Goal: Information Seeking & Learning: Check status

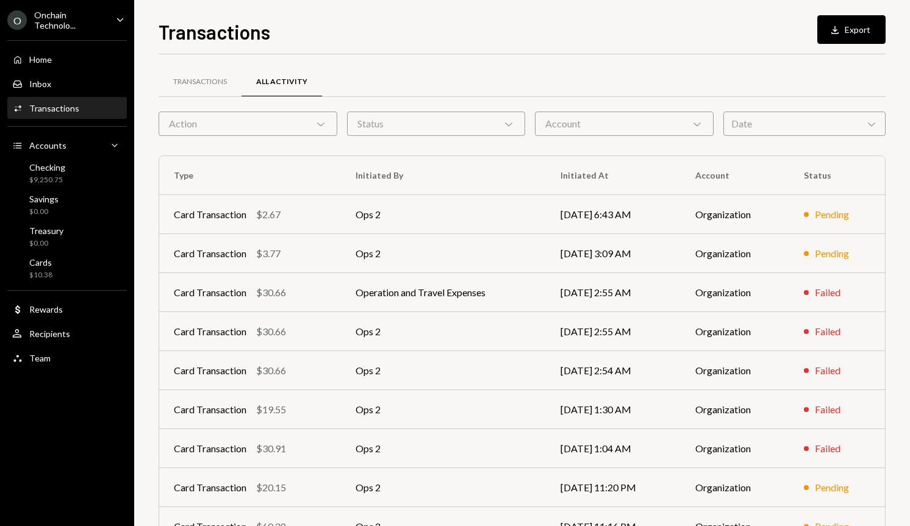
click at [577, 119] on div "Account Chevron Down" at bounding box center [624, 124] width 179 height 24
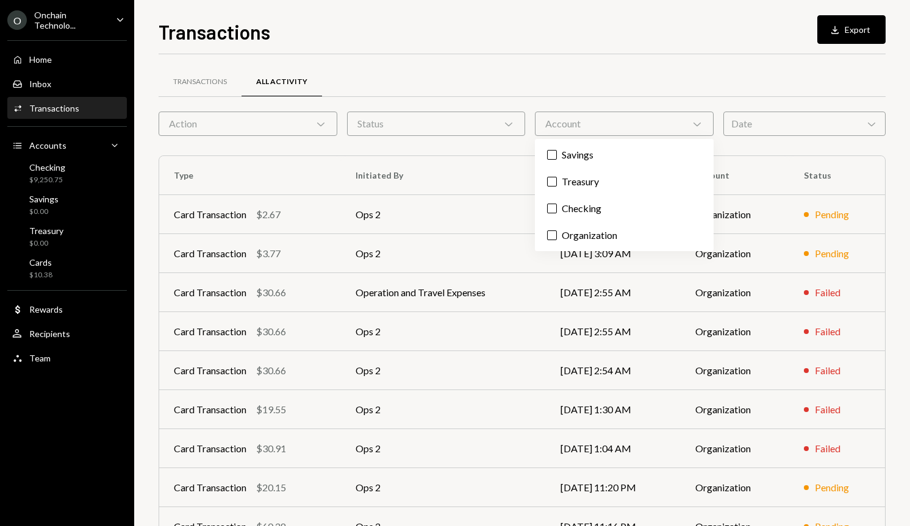
click at [369, 98] on div "Transactions All Activity" at bounding box center [522, 88] width 727 height 45
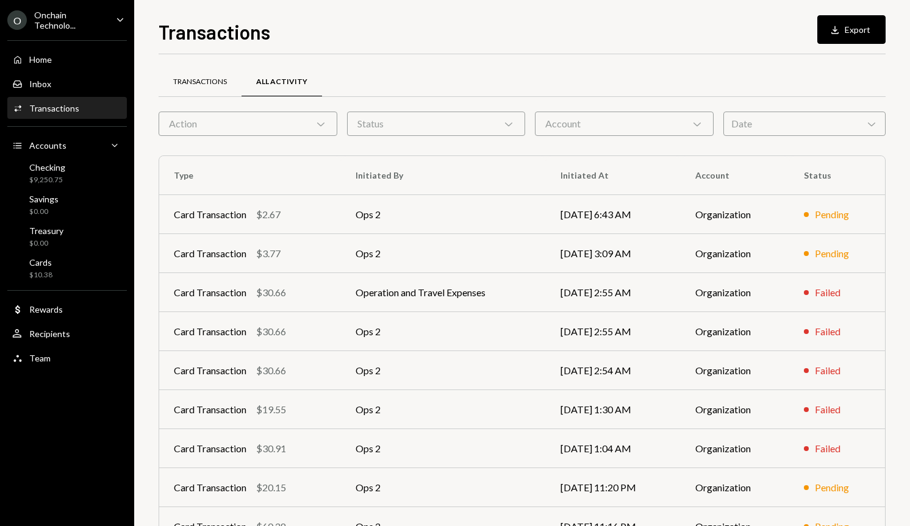
click at [205, 85] on div "Transactions" at bounding box center [200, 82] width 54 height 10
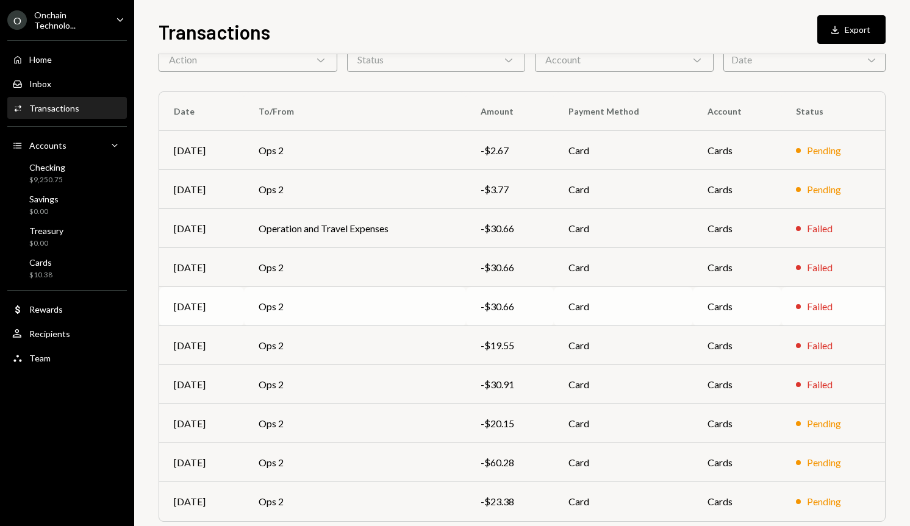
scroll to position [110, 0]
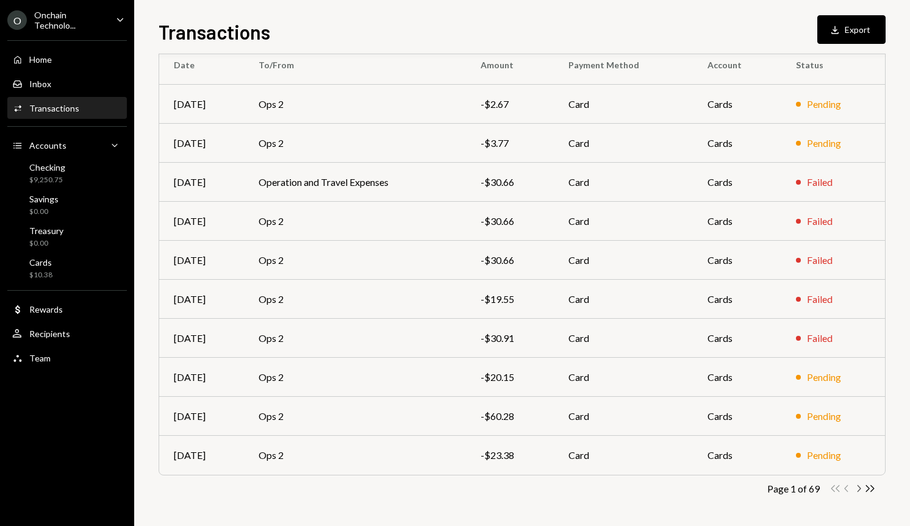
click at [858, 486] on icon "Chevron Right" at bounding box center [858, 489] width 12 height 12
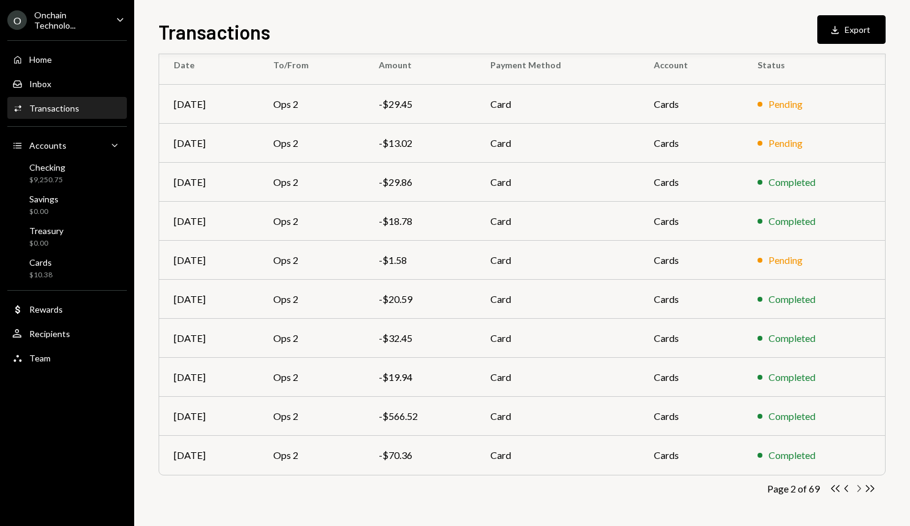
click at [859, 489] on icon "button" at bounding box center [859, 488] width 4 height 7
click at [858, 490] on icon "button" at bounding box center [859, 488] width 4 height 7
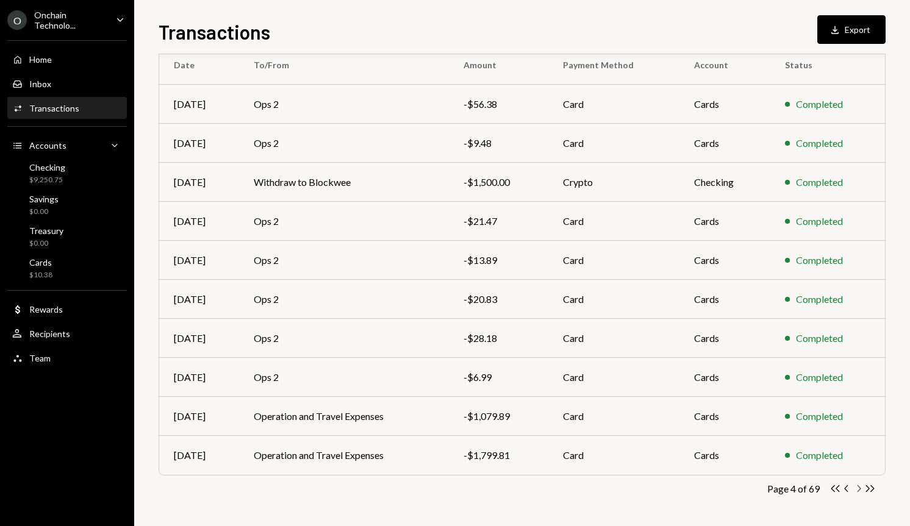
click at [860, 488] on icon "button" at bounding box center [859, 488] width 4 height 7
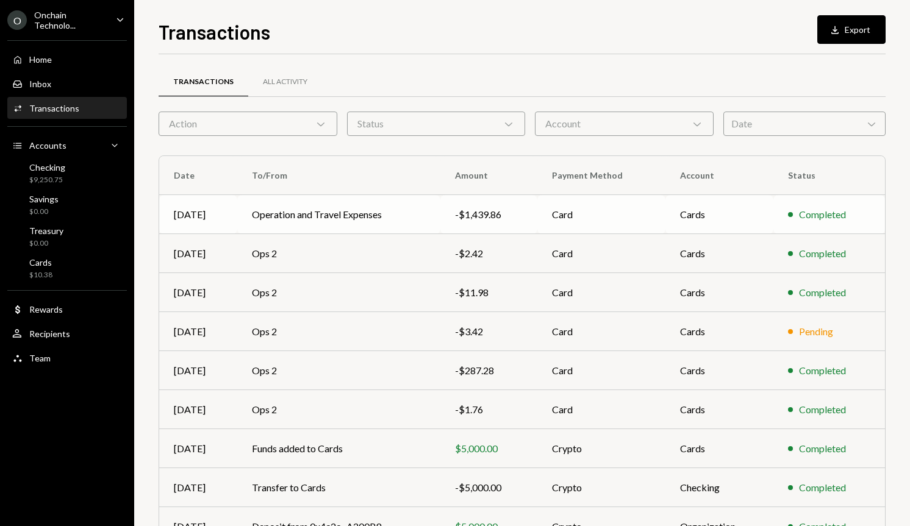
click at [505, 218] on div "-$1,439.86" at bounding box center [488, 214] width 67 height 15
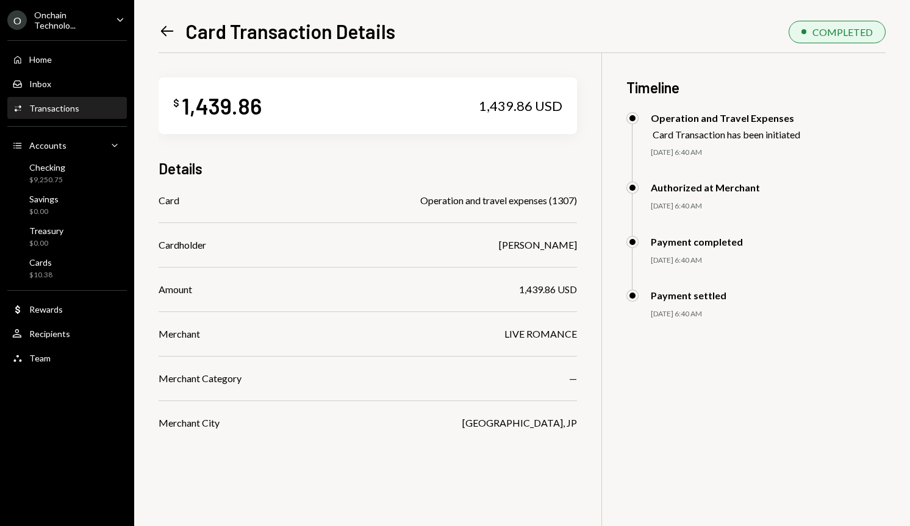
click at [168, 32] on icon "Left Arrow" at bounding box center [167, 31] width 17 height 17
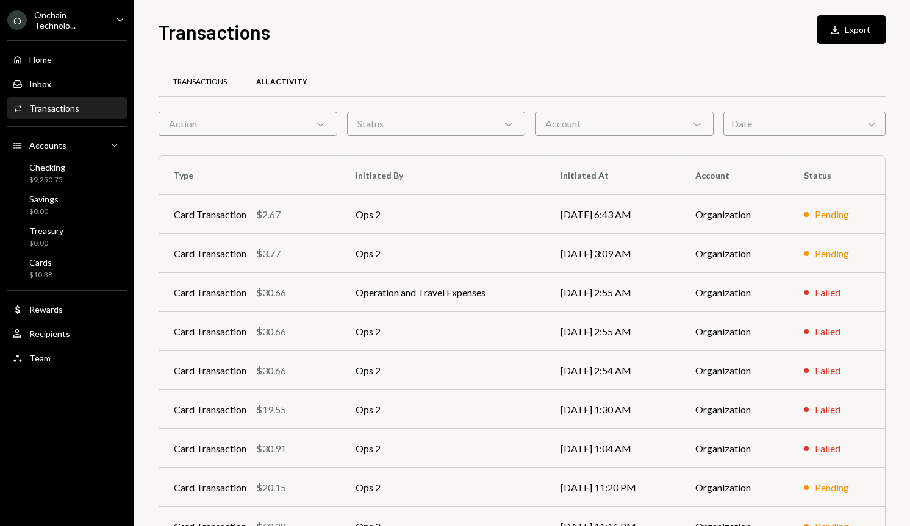
click at [217, 85] on div "Transactions" at bounding box center [200, 82] width 54 height 10
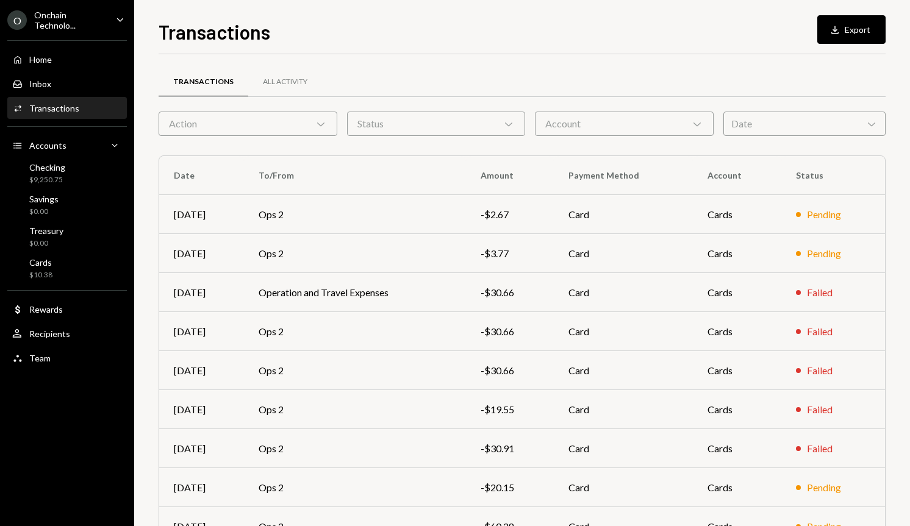
click at [243, 115] on div "Action Chevron Down" at bounding box center [248, 124] width 179 height 24
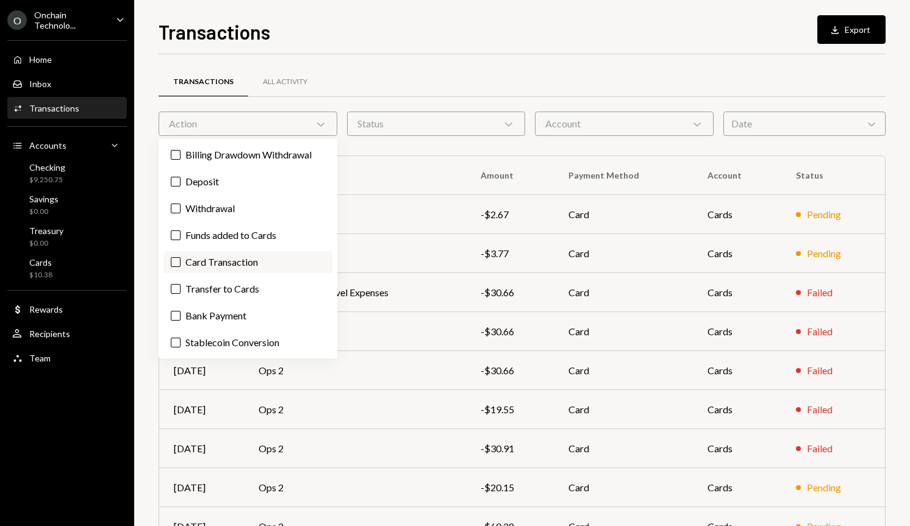
click at [216, 265] on label "Card Transaction" at bounding box center [247, 262] width 169 height 22
click at [180, 265] on button "Card Transaction" at bounding box center [176, 262] width 10 height 10
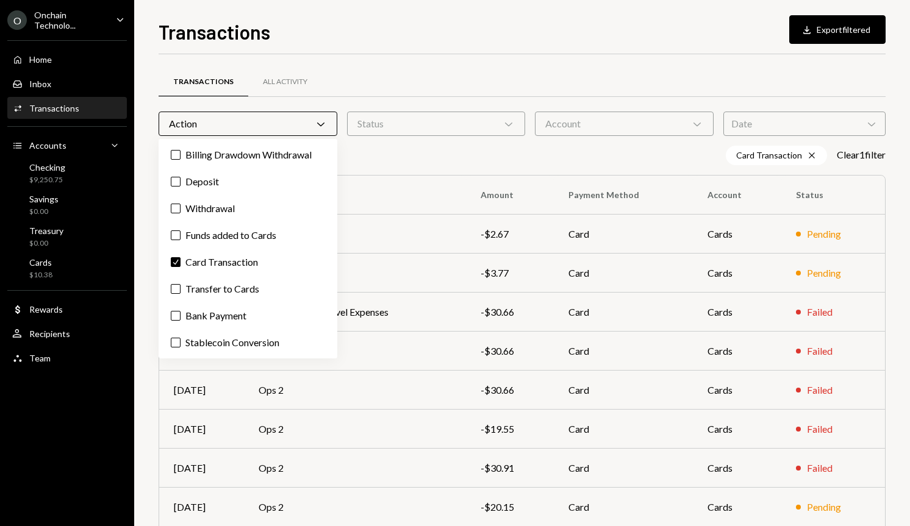
click at [467, 68] on div "Transactions All Activity" at bounding box center [522, 81] width 727 height 31
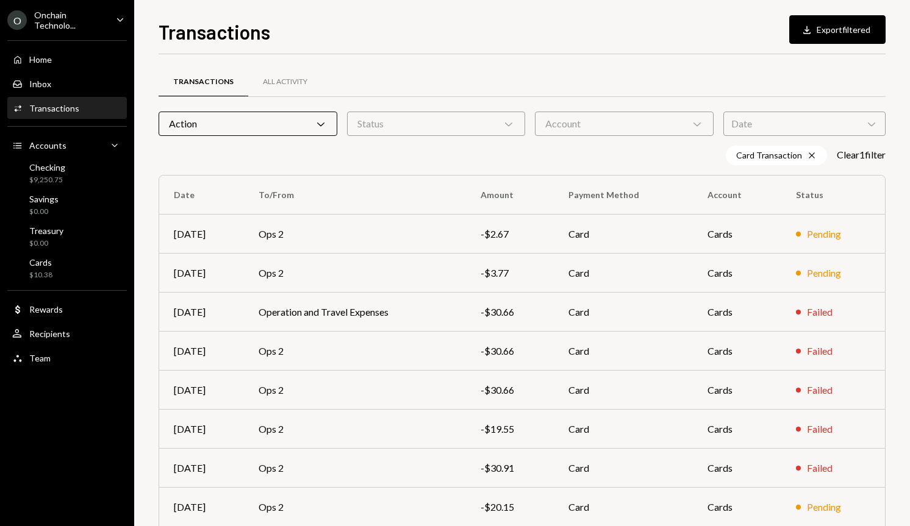
click at [450, 129] on div "Status Chevron Down" at bounding box center [436, 124] width 179 height 24
click at [418, 155] on label "Completed" at bounding box center [436, 155] width 169 height 22
click at [369, 155] on button "Completed" at bounding box center [364, 155] width 10 height 10
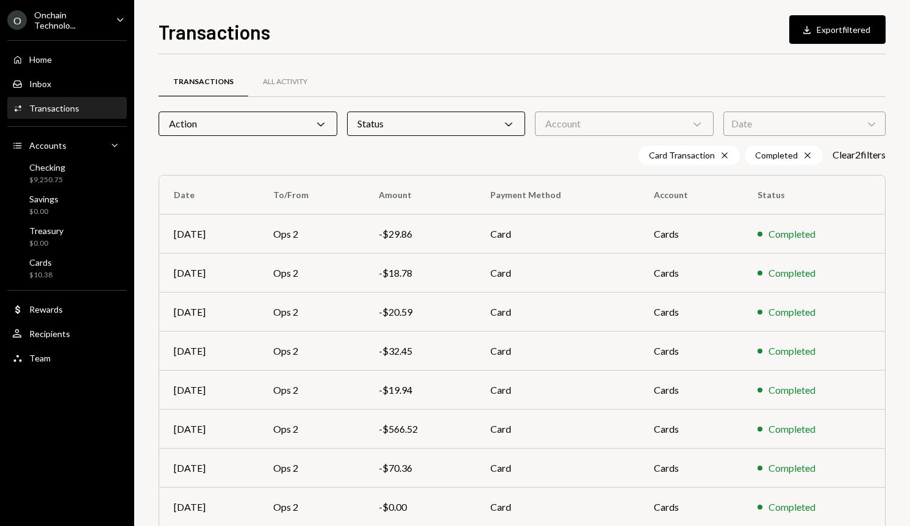
click at [584, 8] on div "Transactions Download Export filtered Transactions All Activity Action Chevron …" at bounding box center [521, 263] width 775 height 526
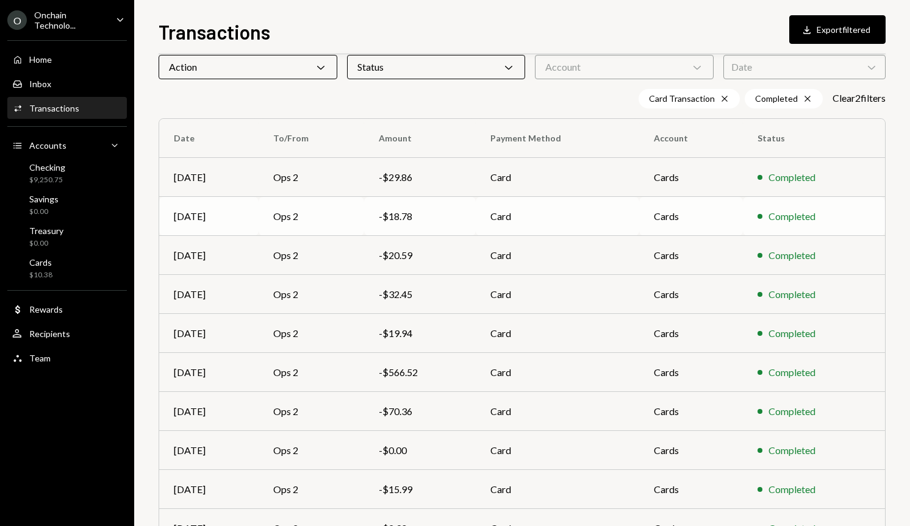
scroll to position [130, 0]
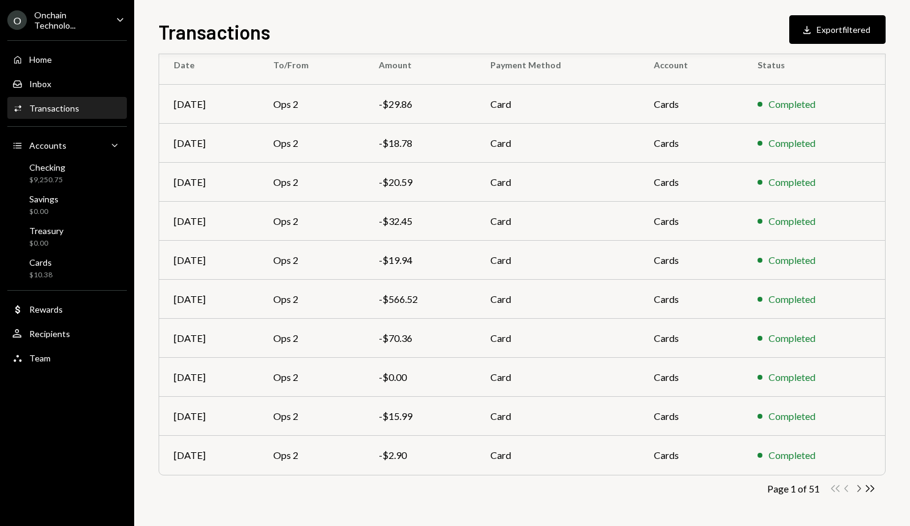
click at [860, 488] on icon "button" at bounding box center [859, 488] width 4 height 7
click at [856, 490] on icon "Chevron Right" at bounding box center [858, 489] width 12 height 12
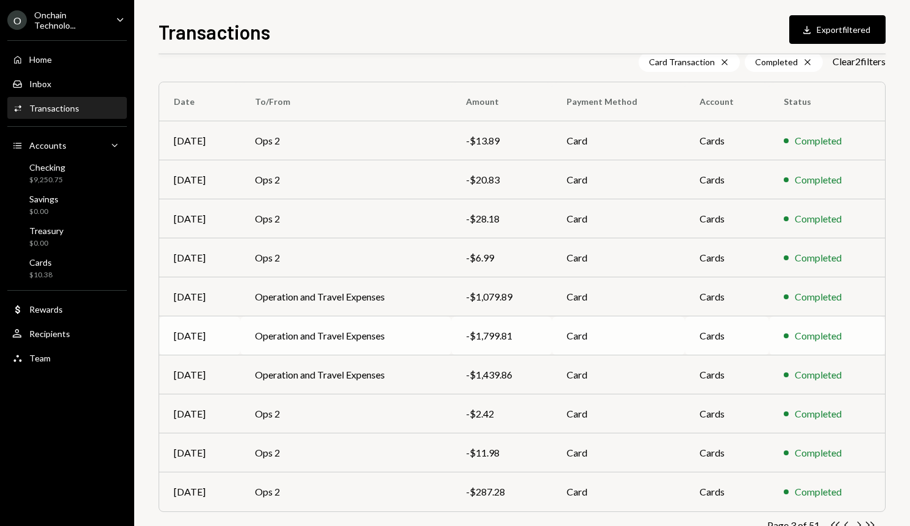
scroll to position [123, 0]
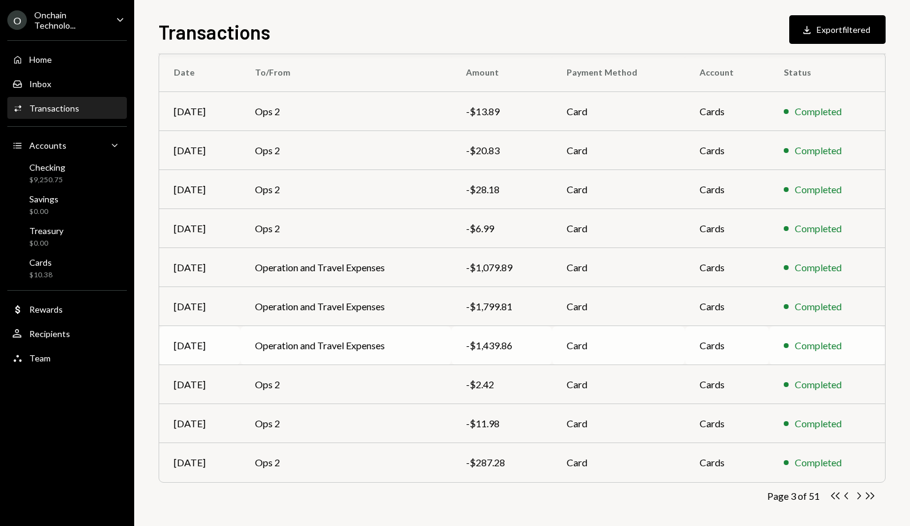
click at [509, 346] on div "-$1,439.86" at bounding box center [501, 345] width 71 height 15
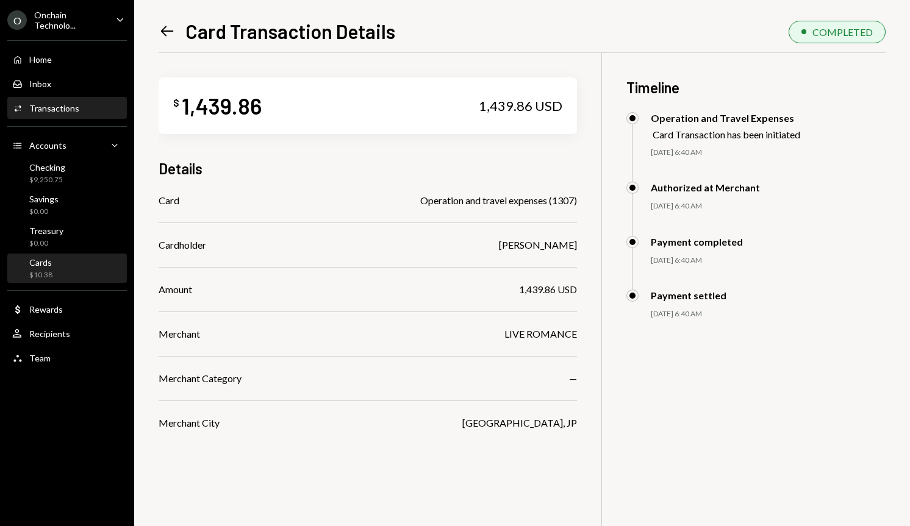
click at [65, 273] on div "Cards $10.38" at bounding box center [67, 268] width 110 height 23
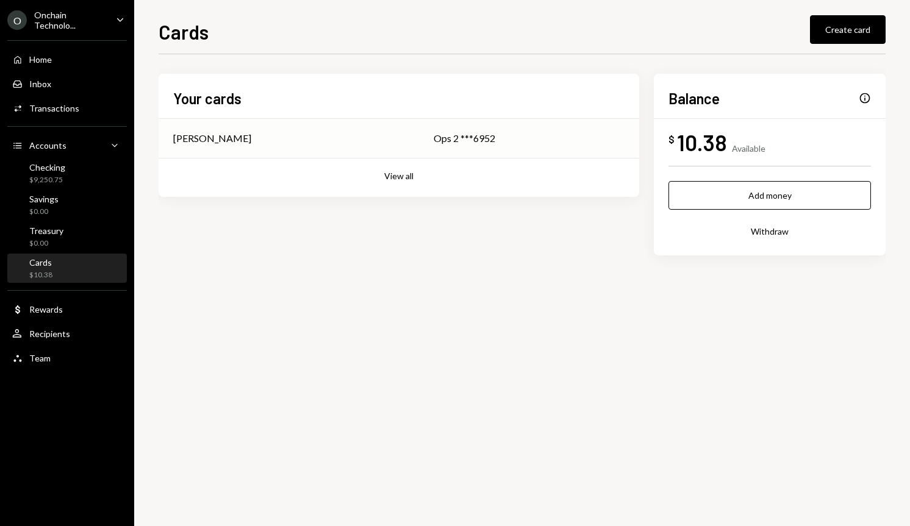
click at [322, 141] on div "[PERSON_NAME]" at bounding box center [288, 138] width 231 height 15
click at [399, 179] on button "View all" at bounding box center [398, 177] width 29 height 12
click at [417, 176] on div "Operation and Travel Expenses ***1307" at bounding box center [505, 177] width 237 height 15
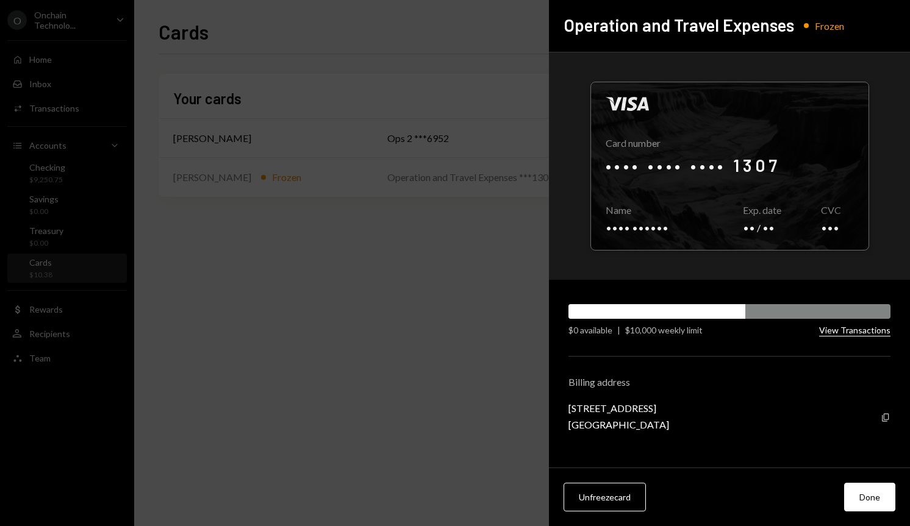
click at [847, 333] on button "View Transactions" at bounding box center [854, 331] width 71 height 12
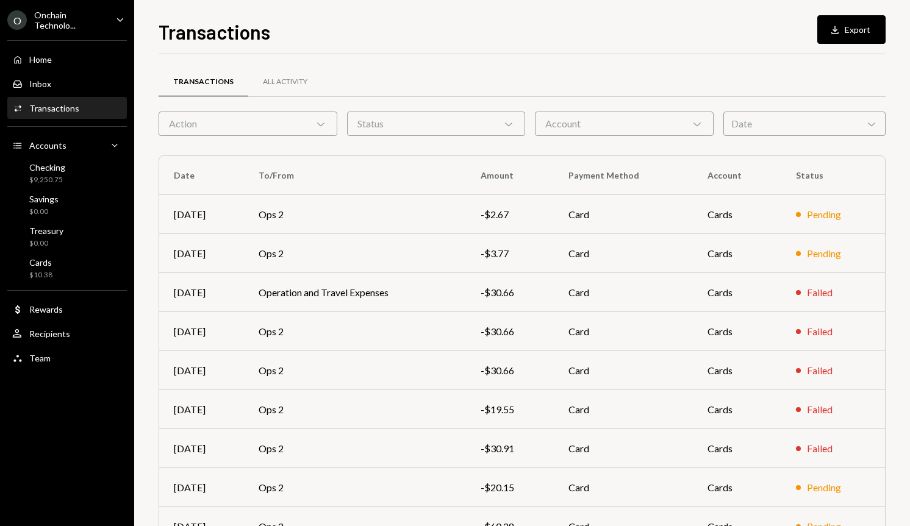
click at [306, 118] on div "Action Chevron Down" at bounding box center [248, 124] width 179 height 24
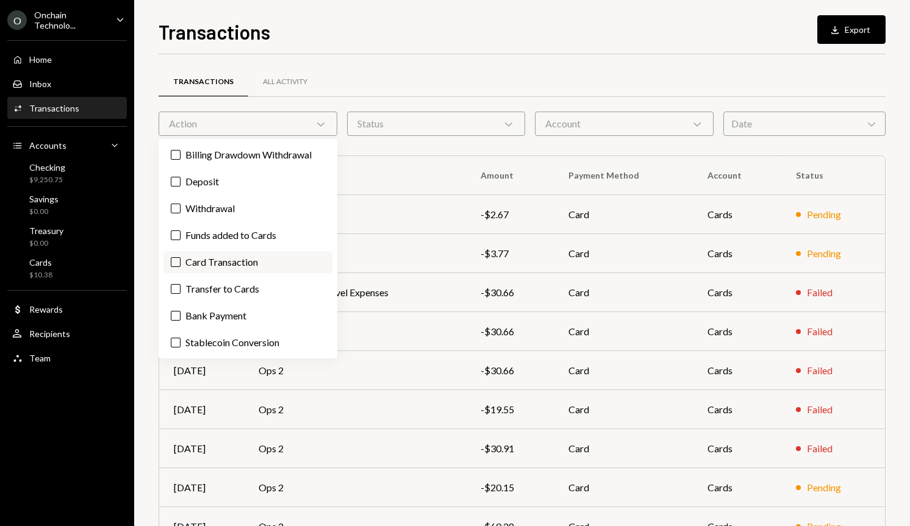
click at [246, 262] on label "Card Transaction" at bounding box center [247, 262] width 169 height 22
click at [180, 262] on button "Card Transaction" at bounding box center [176, 262] width 10 height 10
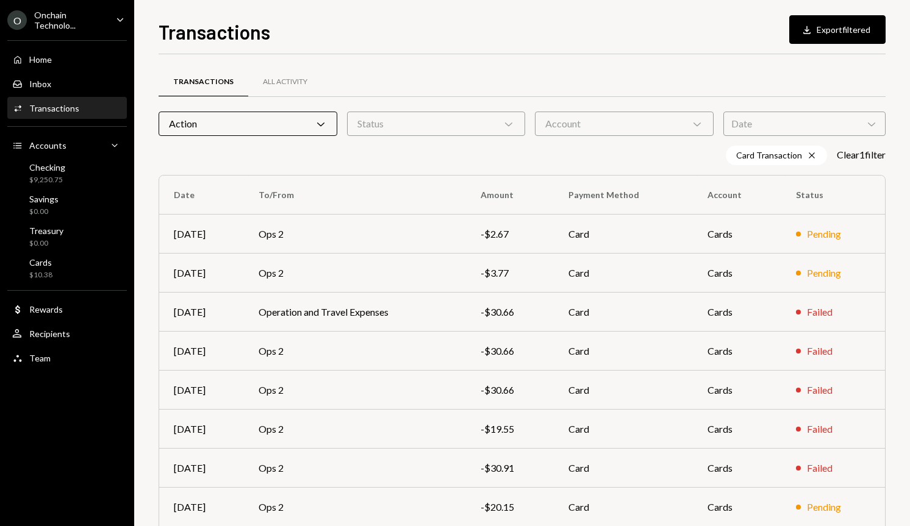
click at [494, 83] on div "Transactions All Activity" at bounding box center [522, 81] width 727 height 31
click at [475, 122] on div "Status Chevron Down" at bounding box center [436, 124] width 179 height 24
click at [460, 152] on label "Completed" at bounding box center [436, 155] width 169 height 22
click at [369, 152] on button "Completed" at bounding box center [364, 155] width 10 height 10
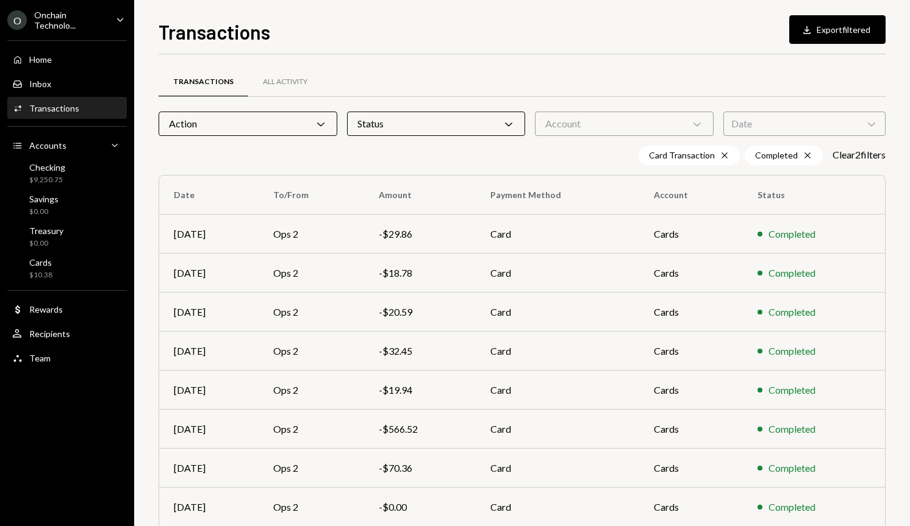
click at [604, 62] on div "Transactions All Activity Action Chevron Down Status Chevron Down Account Chevr…" at bounding box center [522, 355] width 727 height 602
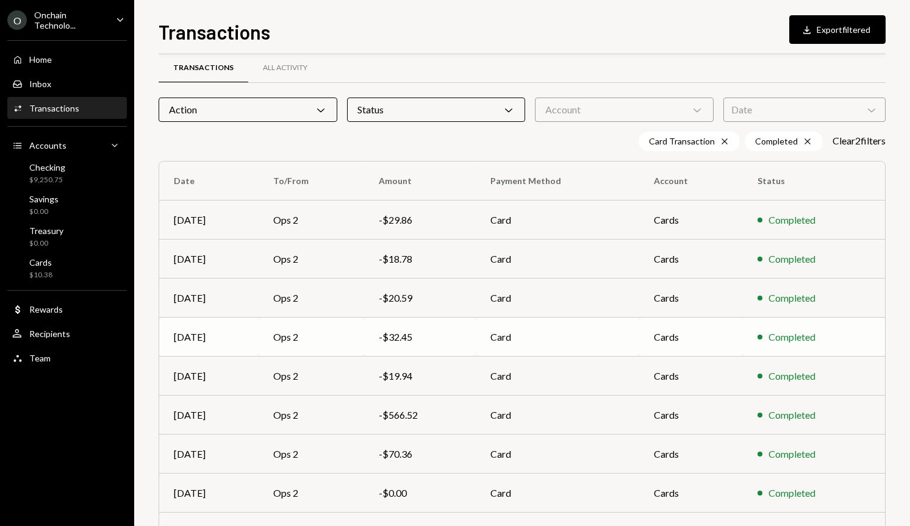
scroll to position [18, 0]
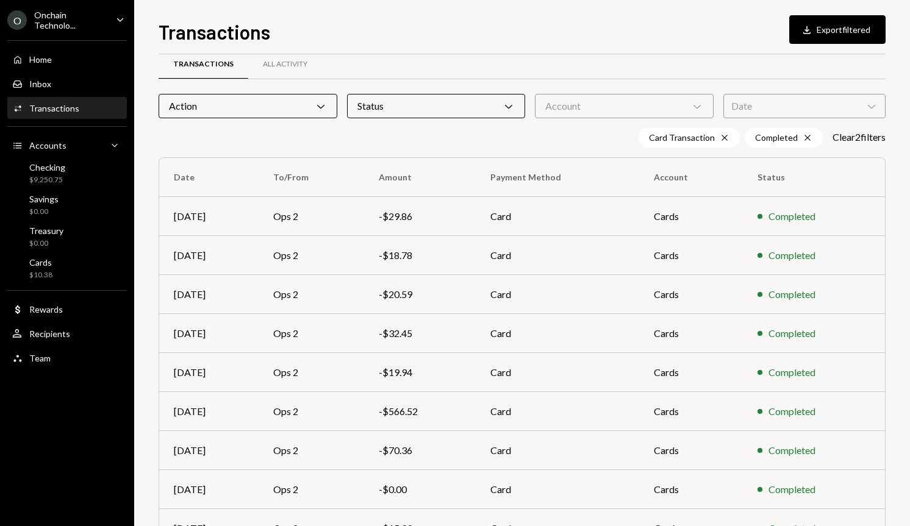
click at [306, 100] on div "Action Chevron Down" at bounding box center [248, 106] width 179 height 24
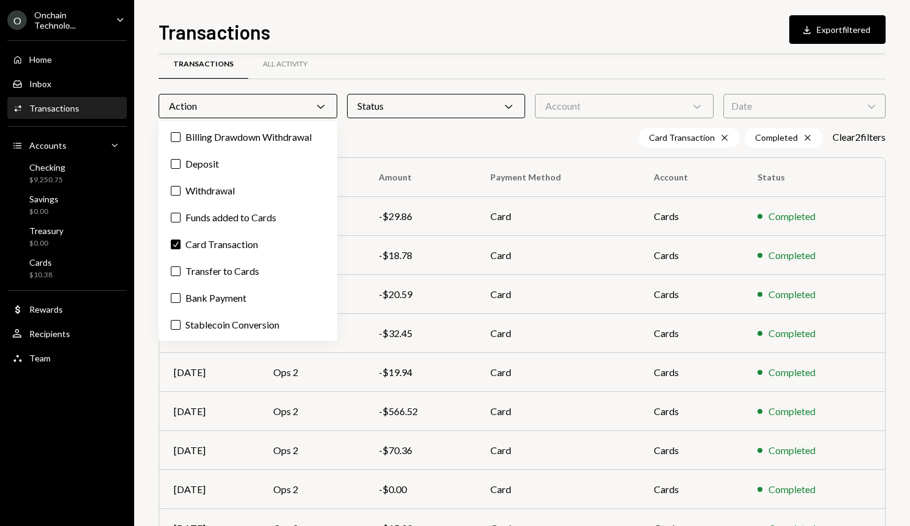
click at [357, 68] on div "Transactions All Activity" at bounding box center [522, 64] width 727 height 31
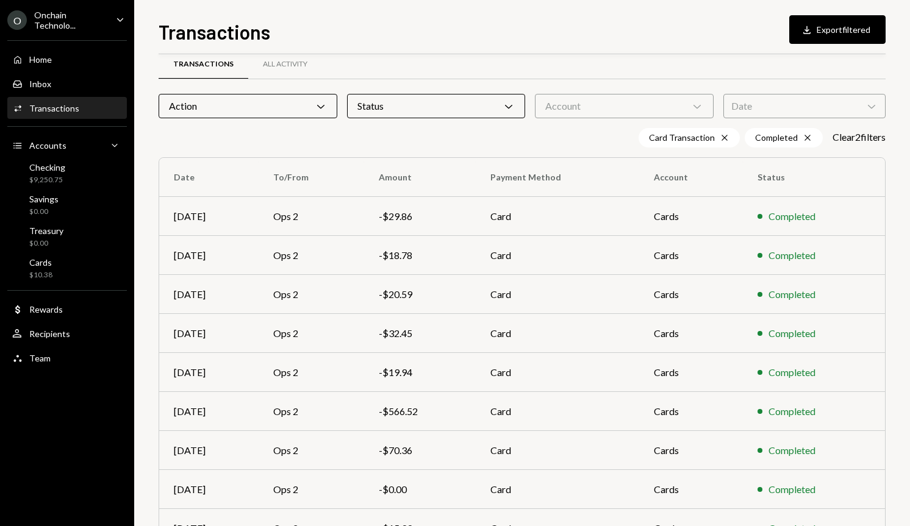
click at [56, 405] on div "O Onchain Technolo... Caret Down Home Home Inbox Inbox Activities Transactions …" at bounding box center [67, 263] width 134 height 526
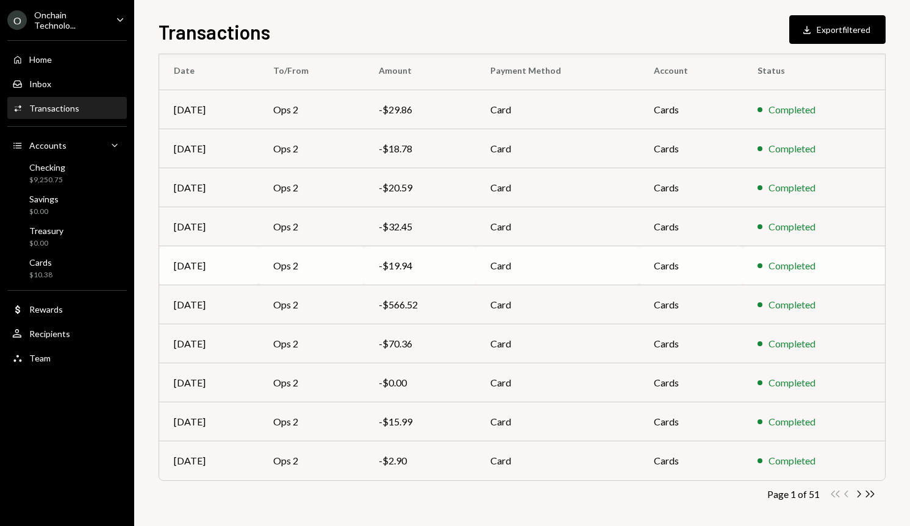
scroll to position [130, 0]
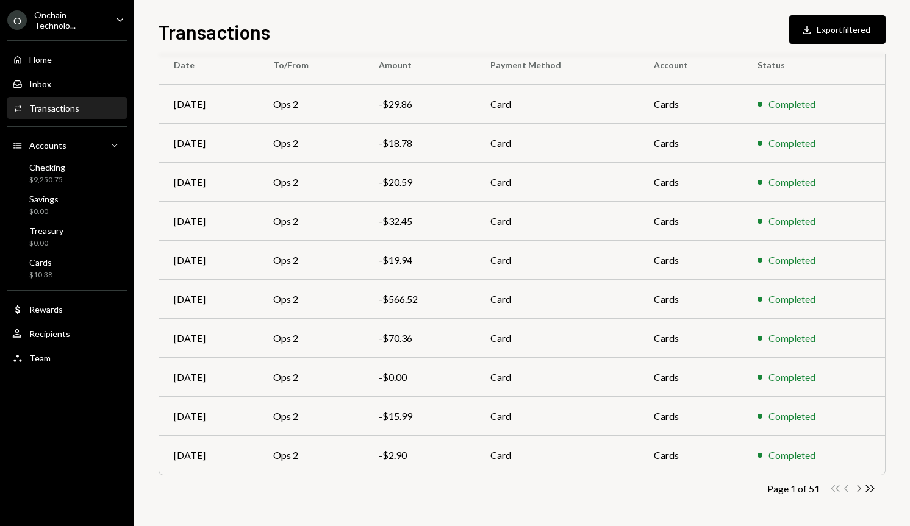
click at [855, 486] on icon "Chevron Right" at bounding box center [858, 489] width 12 height 12
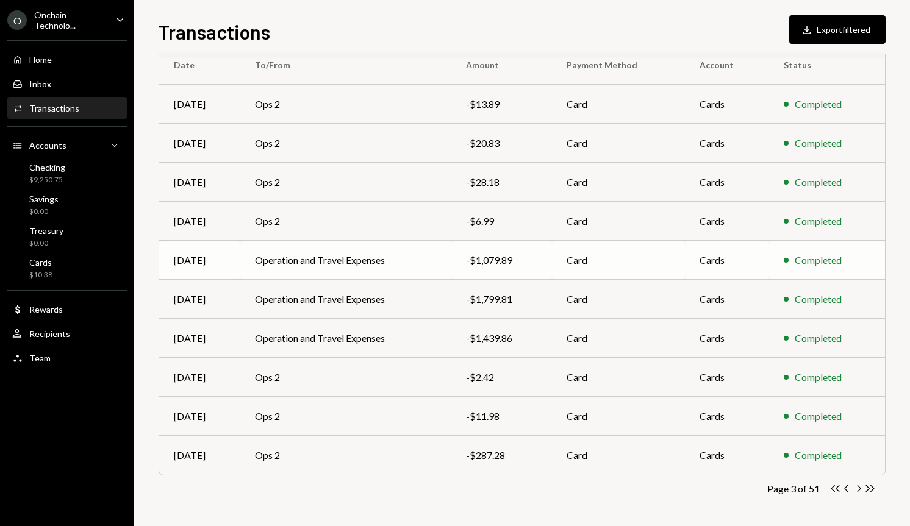
click at [537, 257] on div "-$1,079.89" at bounding box center [501, 260] width 71 height 15
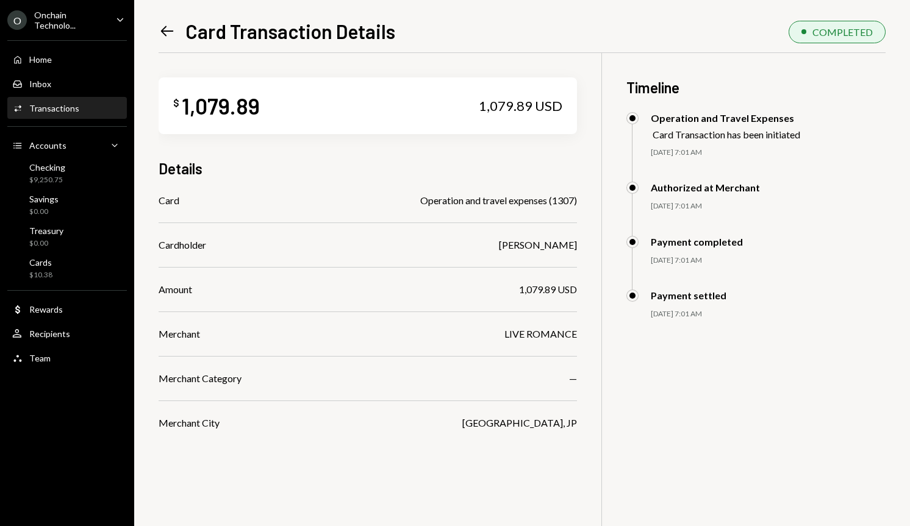
click at [165, 32] on icon "Left Arrow" at bounding box center [167, 31] width 17 height 17
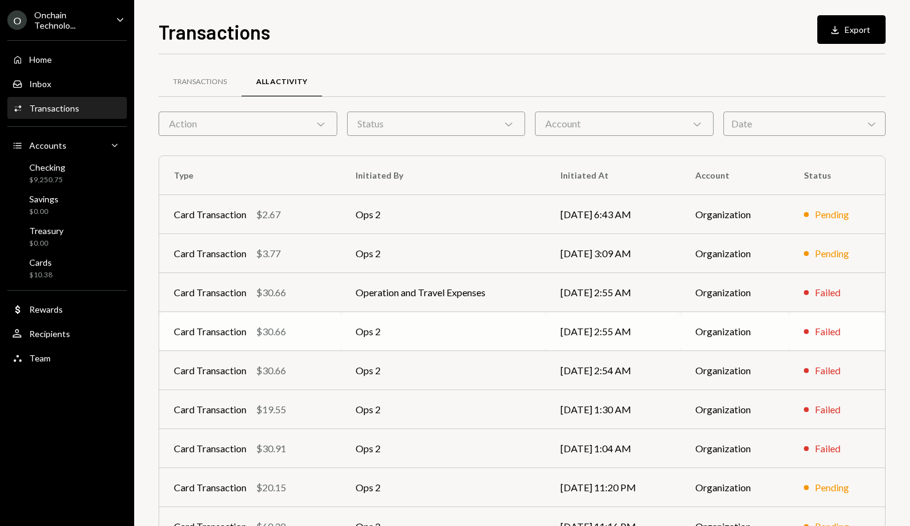
scroll to position [110, 0]
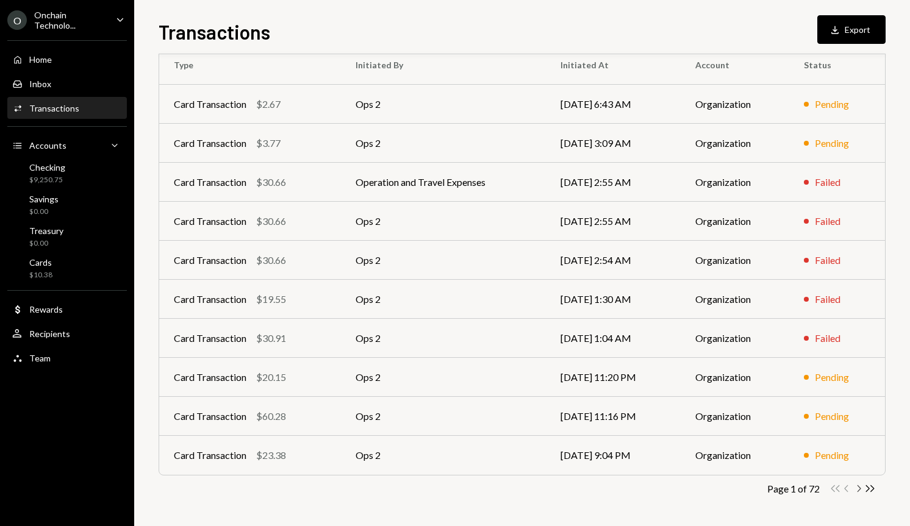
click at [860, 490] on icon "Chevron Right" at bounding box center [858, 489] width 12 height 12
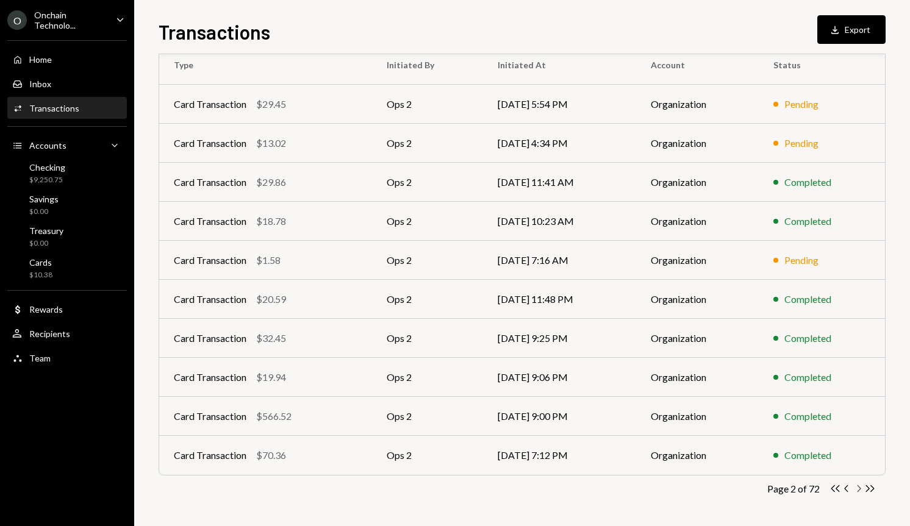
click at [853, 488] on icon "Chevron Right" at bounding box center [858, 489] width 12 height 12
click at [860, 491] on icon "Chevron Right" at bounding box center [858, 489] width 12 height 12
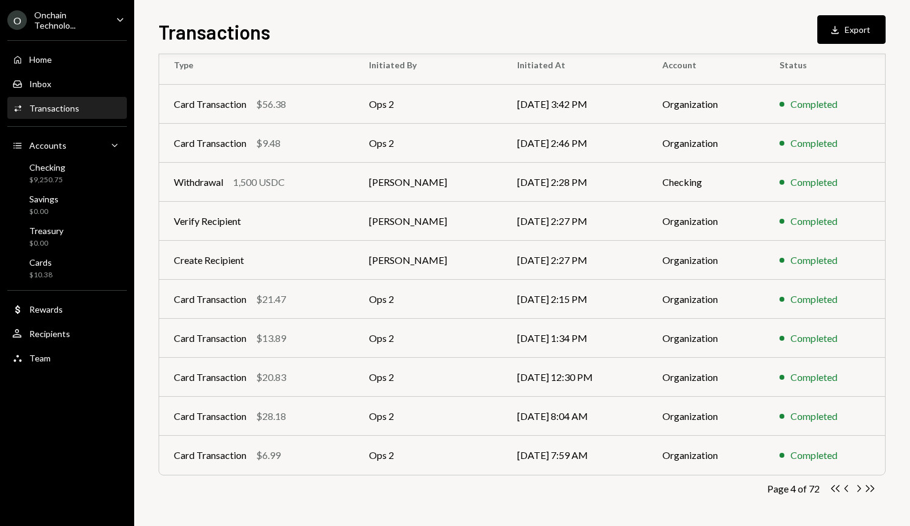
scroll to position [0, 0]
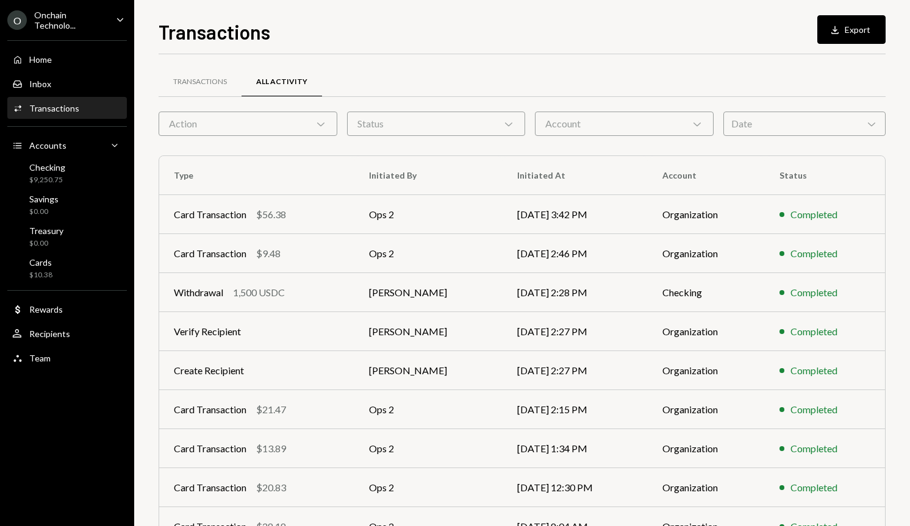
click at [263, 118] on div "Action Chevron Down" at bounding box center [248, 124] width 179 height 24
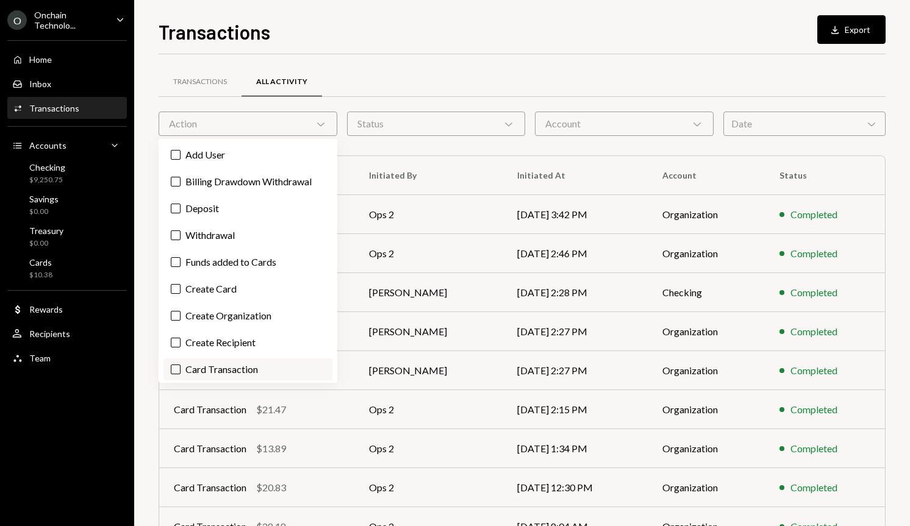
click at [223, 374] on label "Card Transaction" at bounding box center [247, 369] width 169 height 22
click at [180, 374] on button "Card Transaction" at bounding box center [176, 370] width 10 height 10
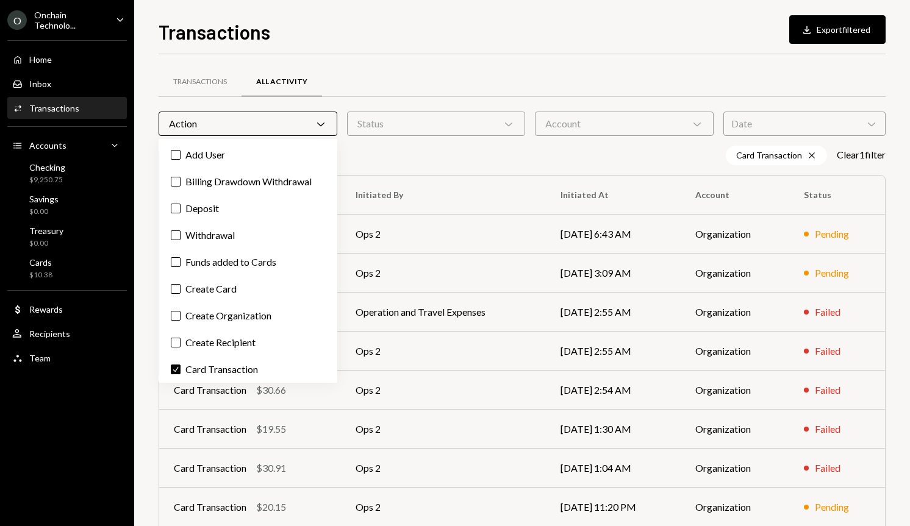
click at [645, 83] on div "Transactions All Activity" at bounding box center [522, 81] width 727 height 31
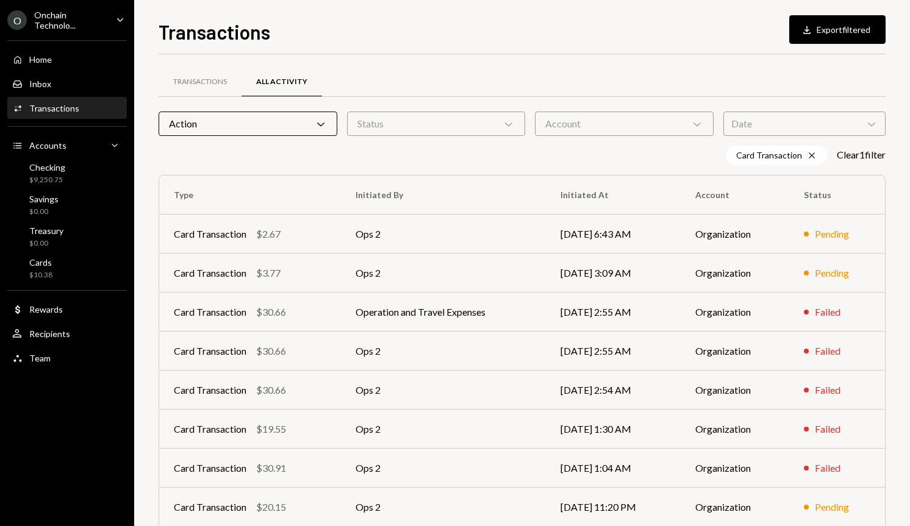
click at [481, 116] on div "Status Chevron Down" at bounding box center [436, 124] width 179 height 24
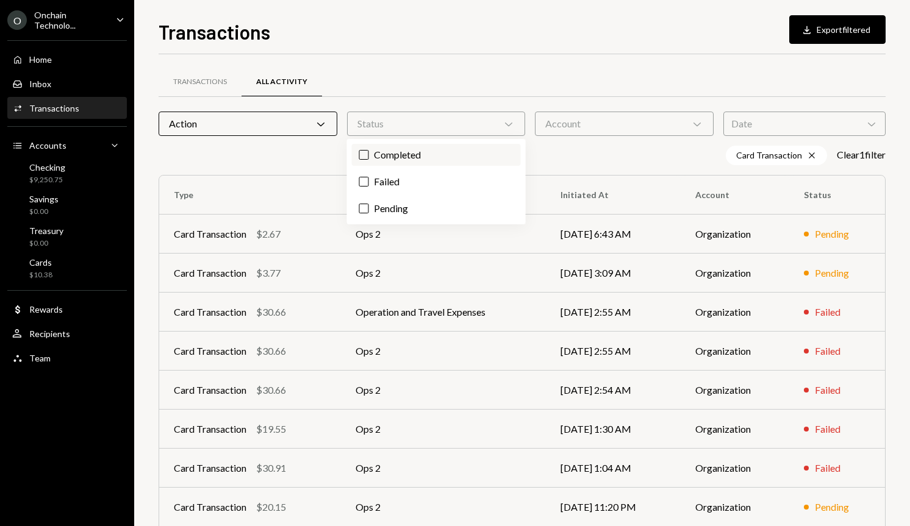
click at [430, 154] on label "Completed" at bounding box center [436, 155] width 169 height 22
click at [369, 154] on button "Completed" at bounding box center [364, 155] width 10 height 10
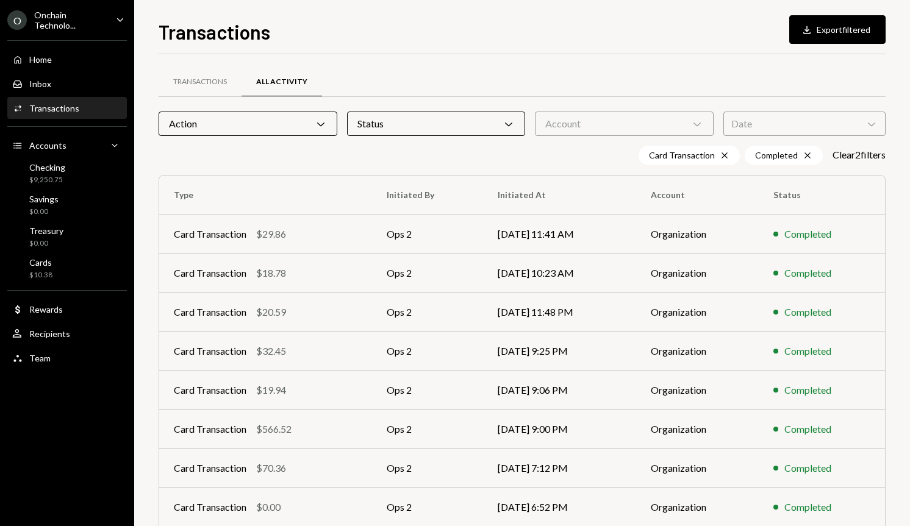
click at [694, 69] on div "Transactions All Activity" at bounding box center [522, 81] width 727 height 31
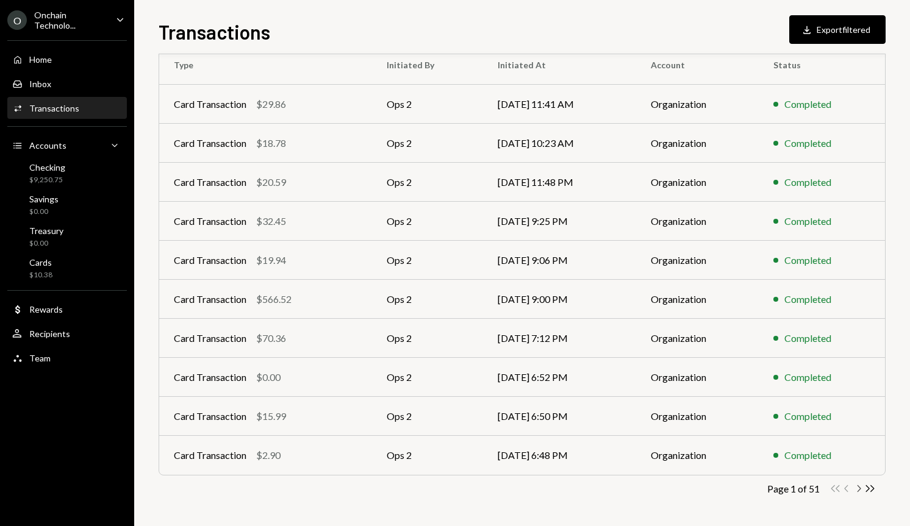
click at [856, 489] on icon "Chevron Right" at bounding box center [858, 489] width 12 height 12
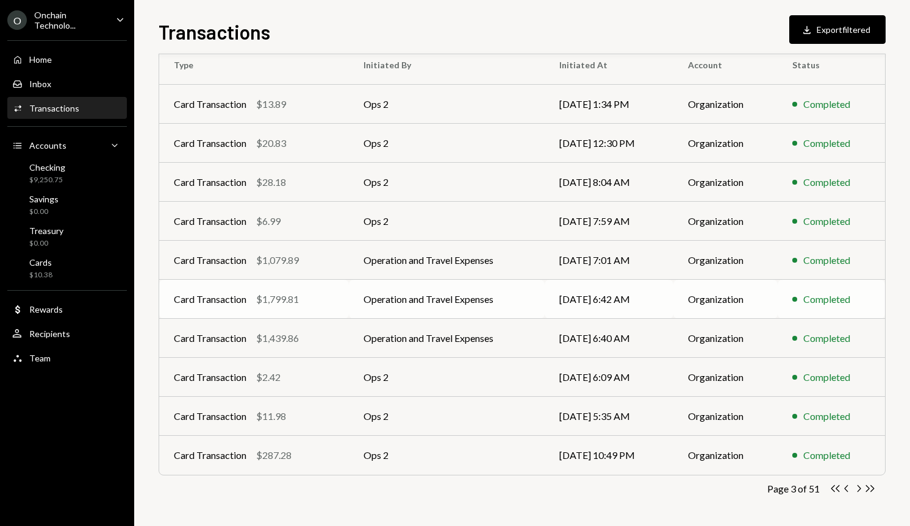
click at [508, 296] on td "Operation and Travel Expenses" at bounding box center [447, 299] width 196 height 39
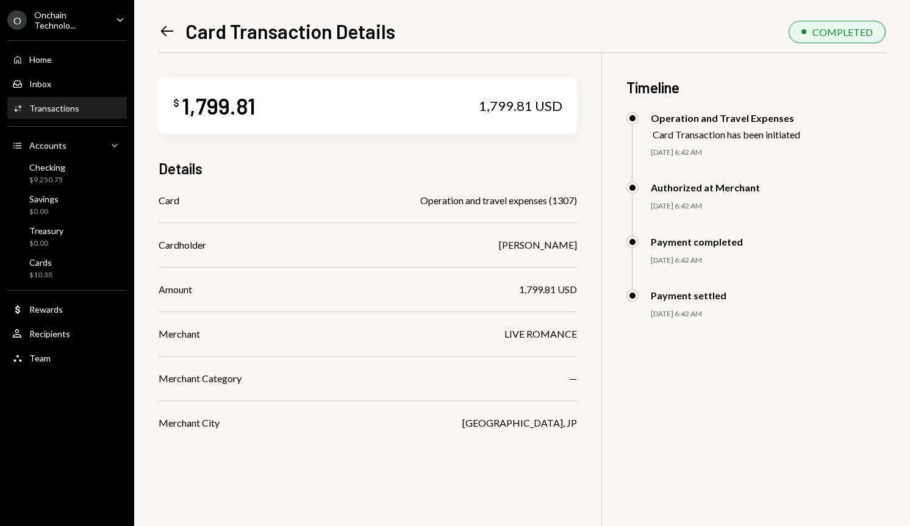
click at [160, 30] on icon "Left Arrow" at bounding box center [167, 31] width 17 height 17
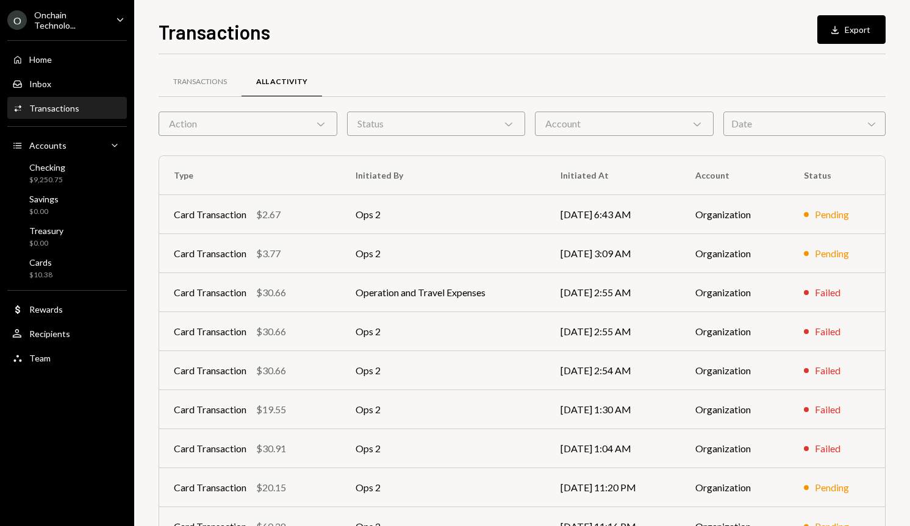
click at [274, 113] on div "Action Chevron Down" at bounding box center [248, 124] width 179 height 24
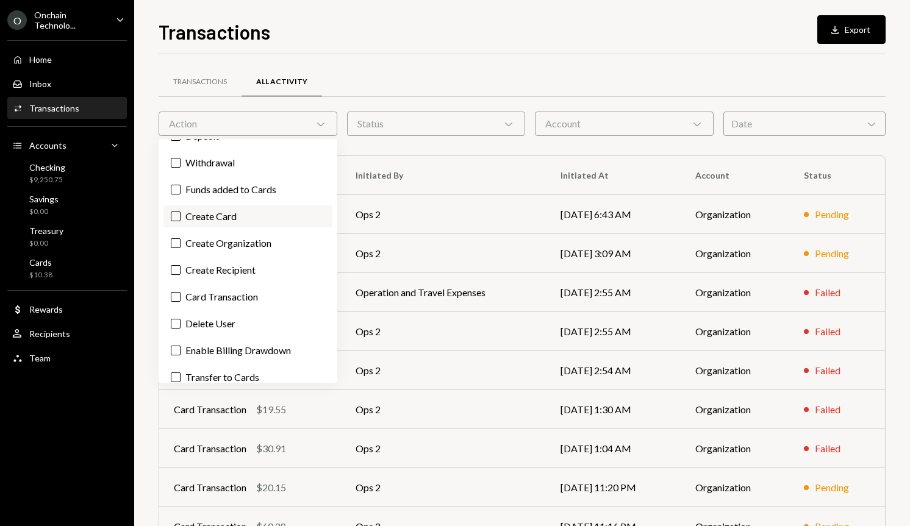
scroll to position [113, 0]
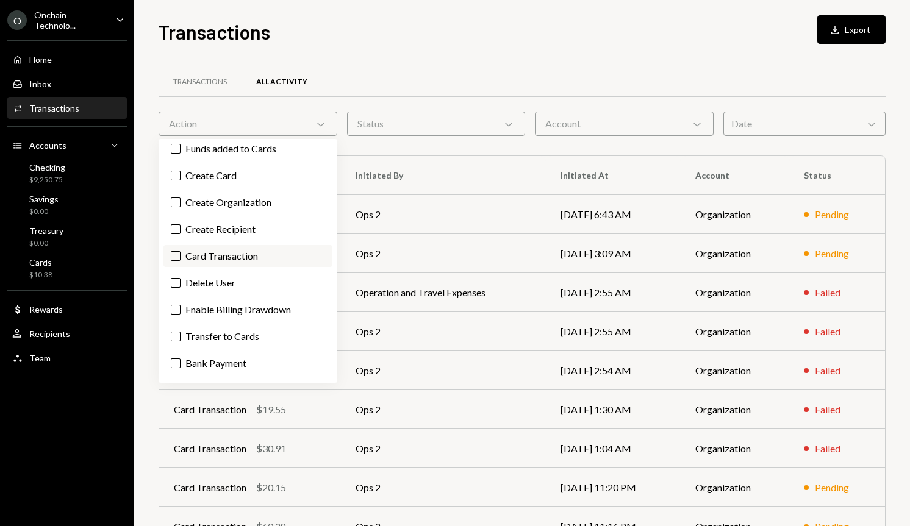
click at [218, 260] on label "Card Transaction" at bounding box center [247, 256] width 169 height 22
click at [180, 260] on button "Card Transaction" at bounding box center [176, 256] width 10 height 10
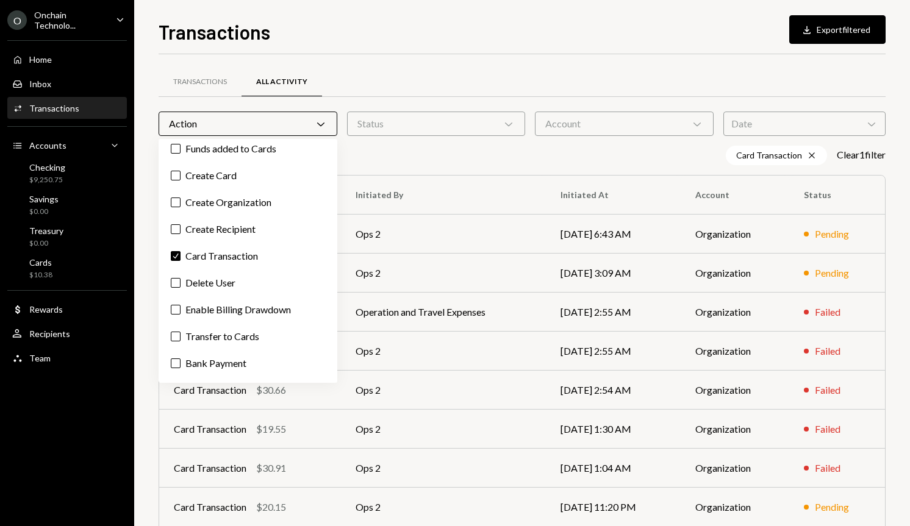
click at [432, 126] on div "Status Chevron Down" at bounding box center [436, 124] width 179 height 24
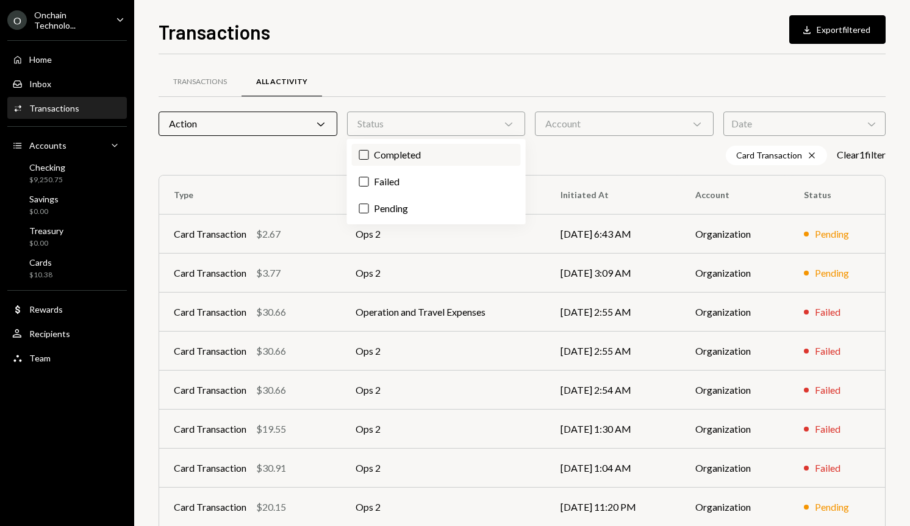
click at [425, 155] on label "Completed" at bounding box center [436, 155] width 169 height 22
click at [369, 155] on button "Completed" at bounding box center [364, 155] width 10 height 10
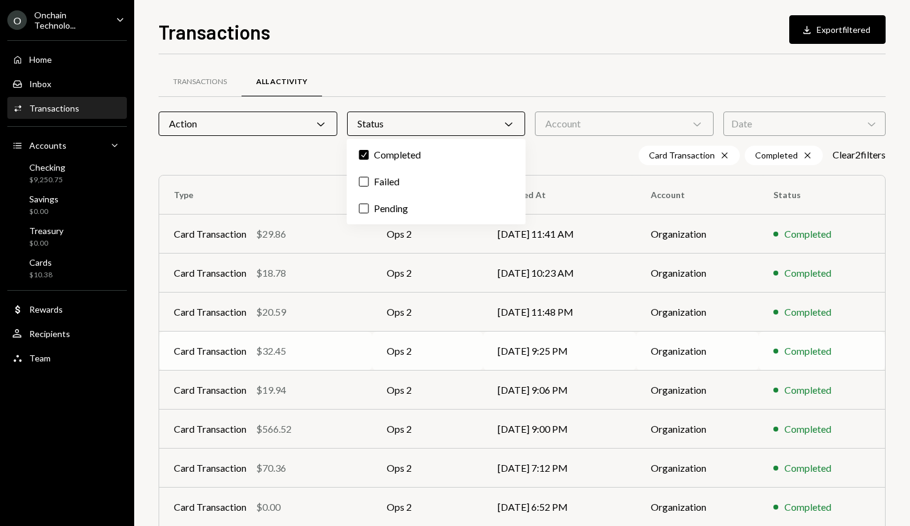
scroll to position [130, 0]
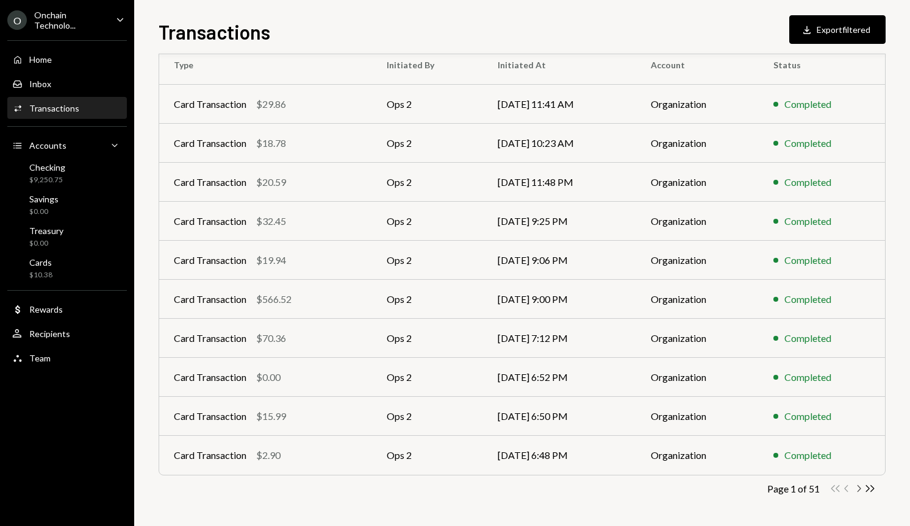
click at [857, 488] on icon "Chevron Right" at bounding box center [858, 489] width 12 height 12
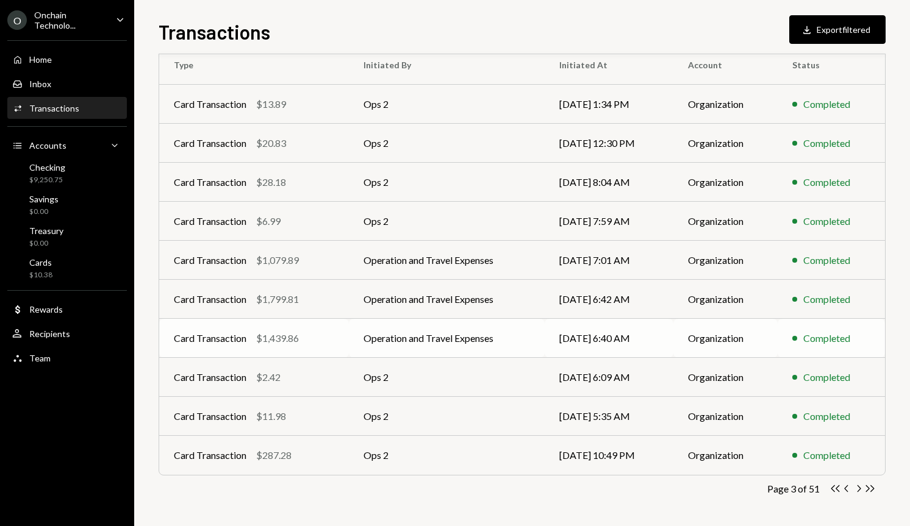
click at [490, 335] on td "Operation and Travel Expenses" at bounding box center [447, 338] width 196 height 39
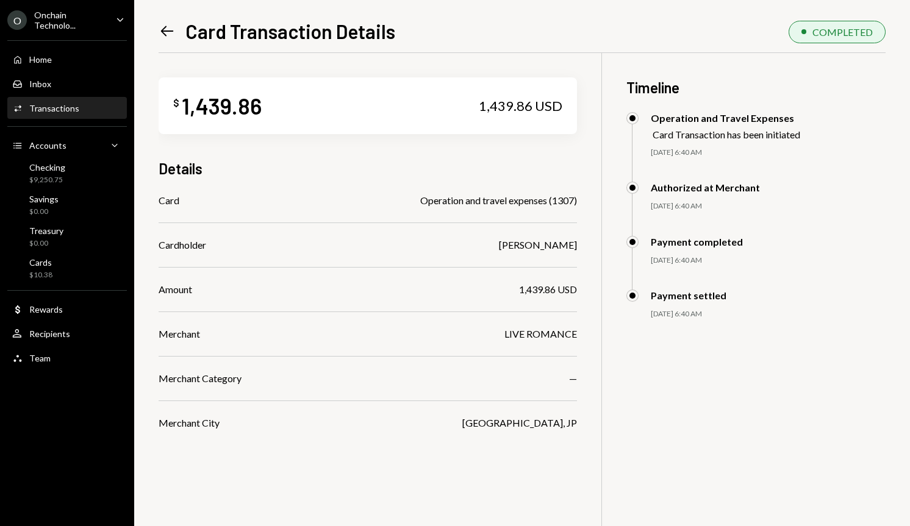
click at [164, 34] on icon at bounding box center [167, 31] width 13 height 10
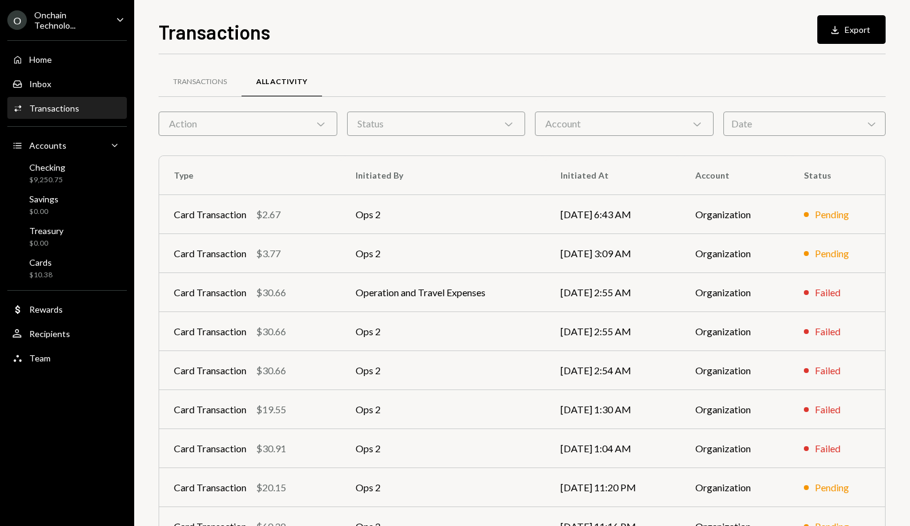
click at [238, 130] on div "Action Chevron Down" at bounding box center [248, 124] width 179 height 24
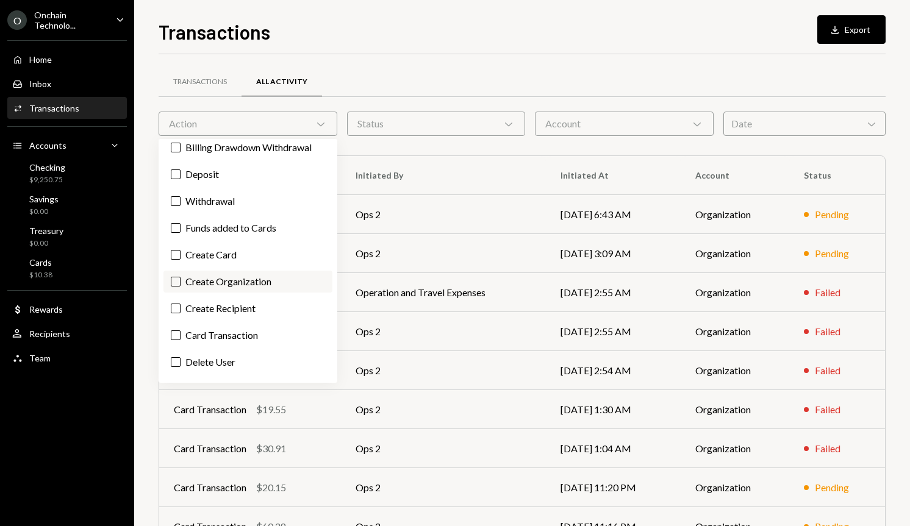
scroll to position [35, 0]
click at [216, 328] on label "Card Transaction" at bounding box center [247, 334] width 169 height 22
click at [180, 329] on button "Card Transaction" at bounding box center [176, 334] width 10 height 10
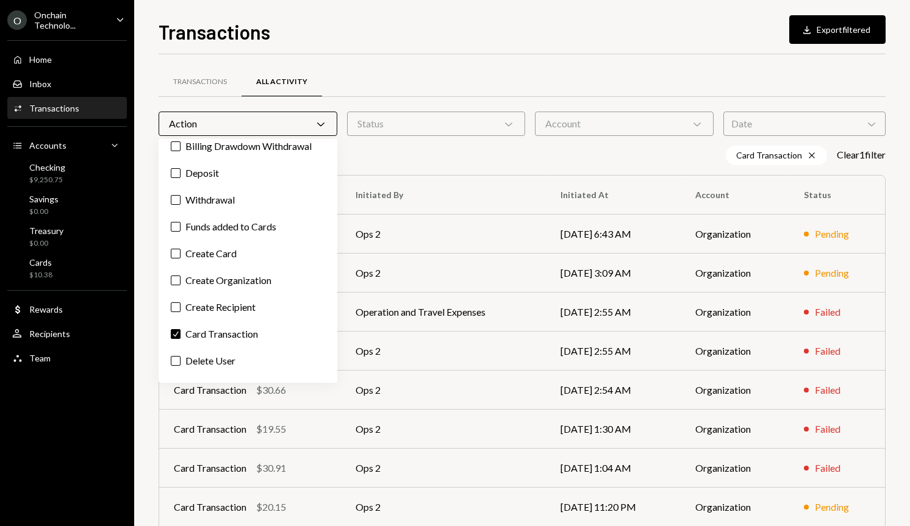
click at [413, 118] on div "Status Chevron Down" at bounding box center [436, 124] width 179 height 24
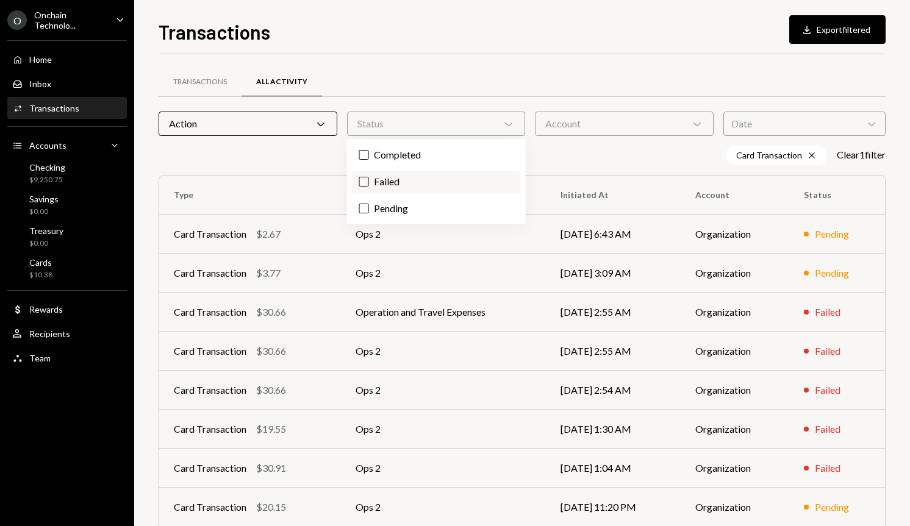
click at [391, 180] on label "Failed" at bounding box center [436, 182] width 169 height 22
click at [369, 180] on button "Failed" at bounding box center [364, 182] width 10 height 10
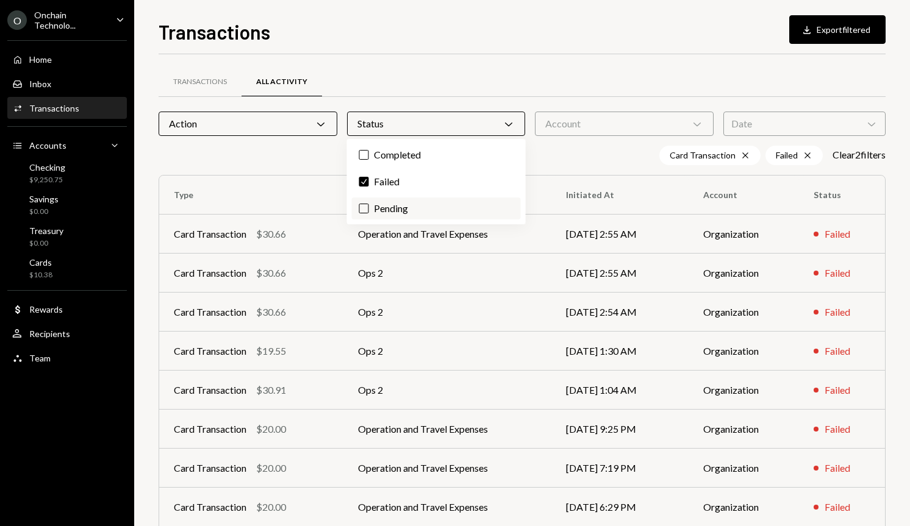
click at [397, 207] on label "Pending" at bounding box center [436, 209] width 169 height 22
click at [369, 207] on button "Pending" at bounding box center [364, 209] width 10 height 10
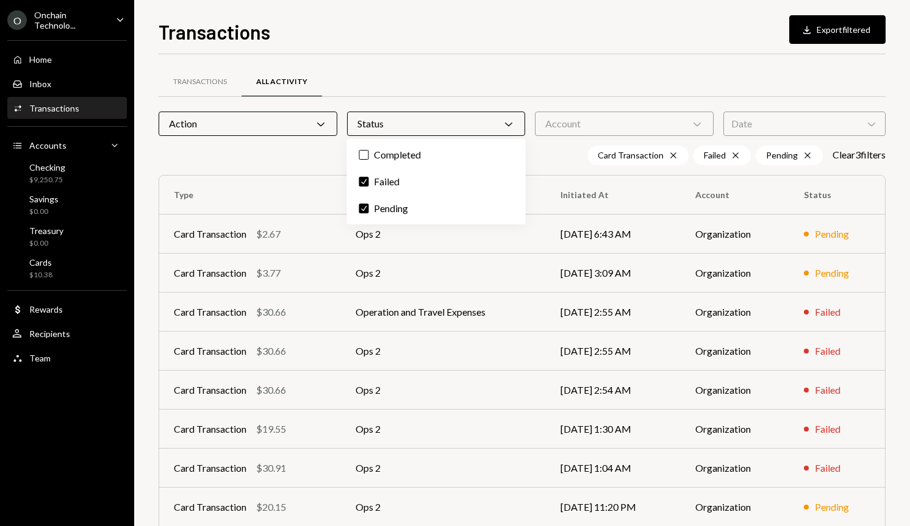
click at [605, 71] on div "Transactions All Activity" at bounding box center [522, 81] width 727 height 31
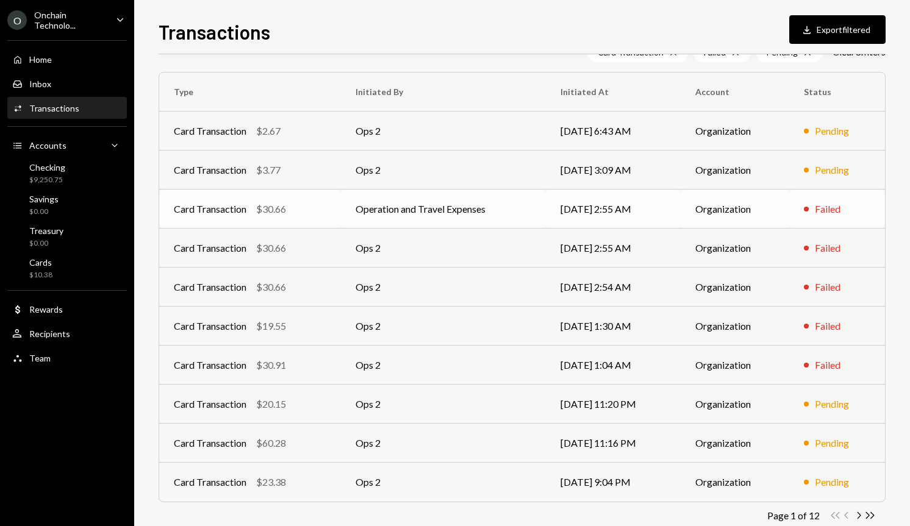
scroll to position [130, 0]
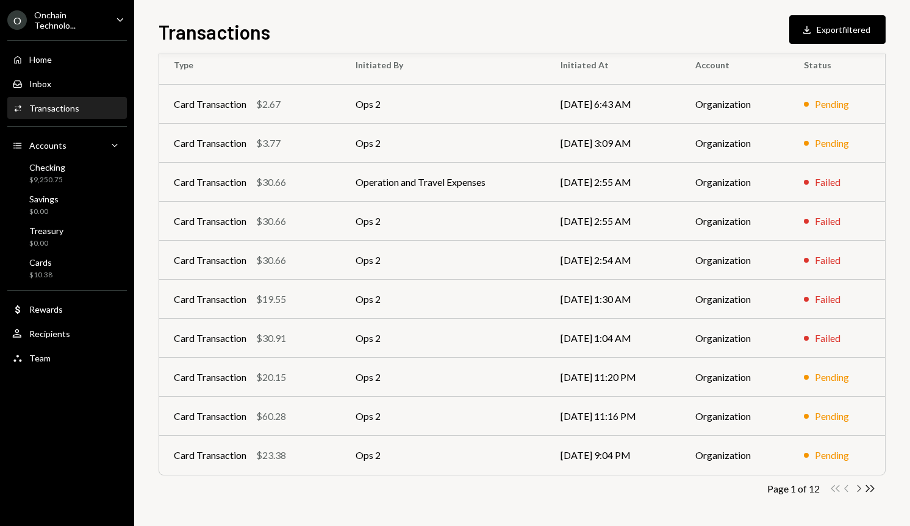
click at [859, 487] on icon "button" at bounding box center [859, 488] width 4 height 7
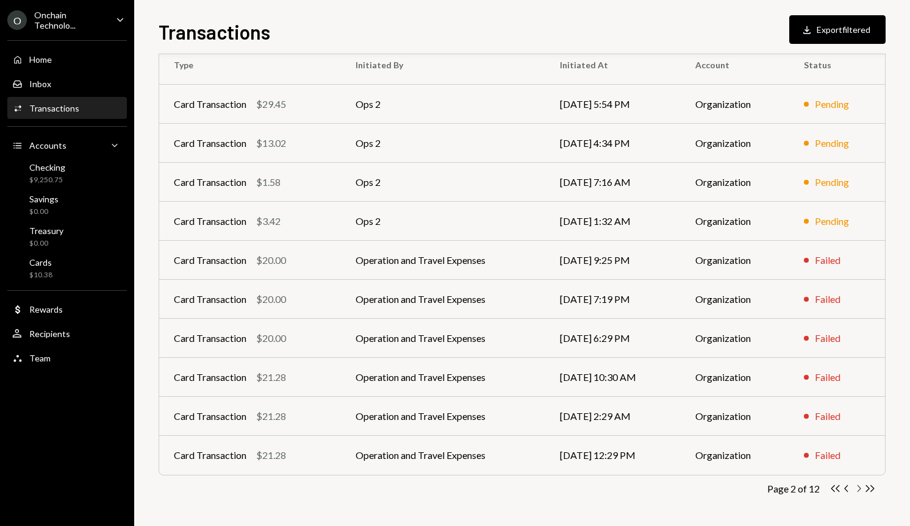
click at [857, 485] on icon "button" at bounding box center [859, 488] width 4 height 7
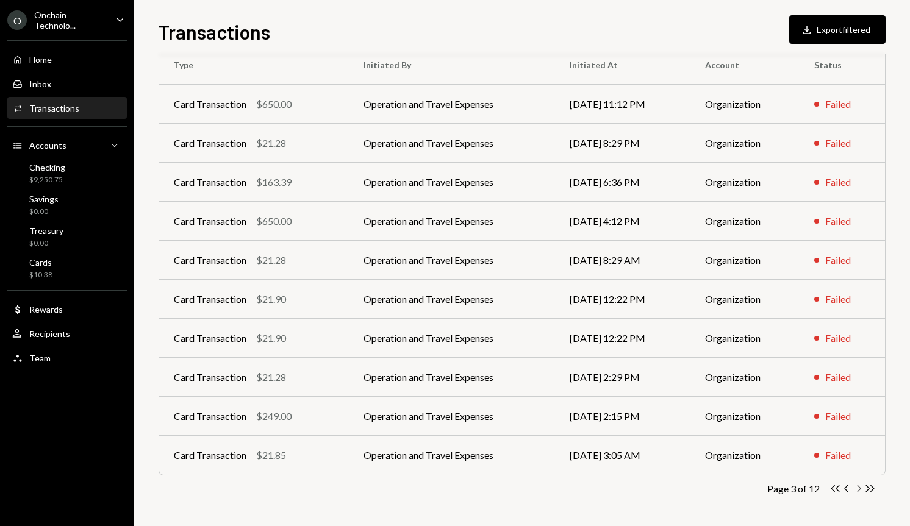
click at [858, 488] on icon "Chevron Right" at bounding box center [858, 489] width 12 height 12
click at [857, 488] on icon "Chevron Right" at bounding box center [858, 489] width 12 height 12
click at [435, 338] on td "Operation and Travel Expenses" at bounding box center [454, 338] width 207 height 39
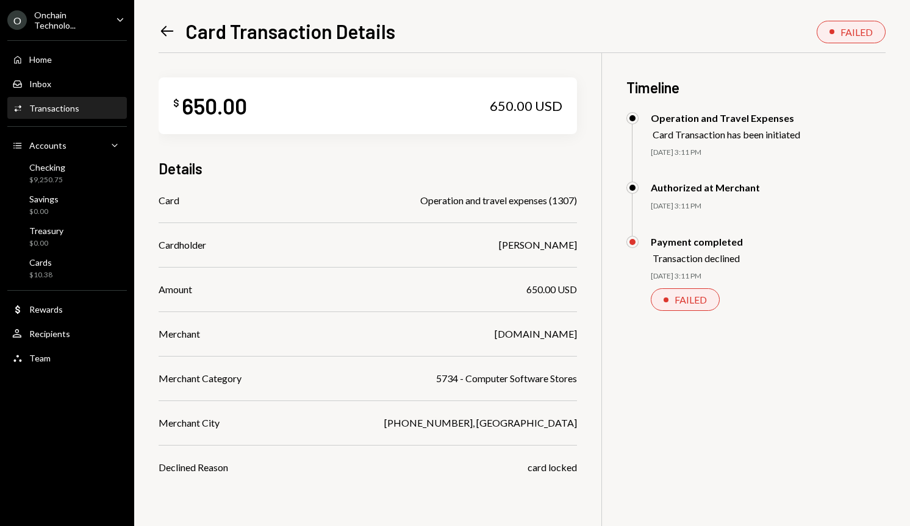
click at [168, 31] on icon at bounding box center [167, 31] width 13 height 10
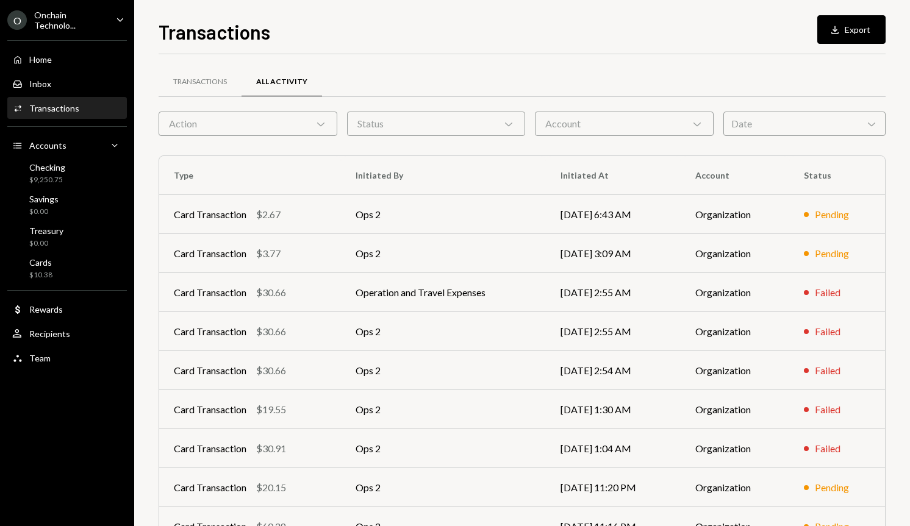
click at [66, 18] on div "Onchain Technolo..." at bounding box center [70, 20] width 72 height 21
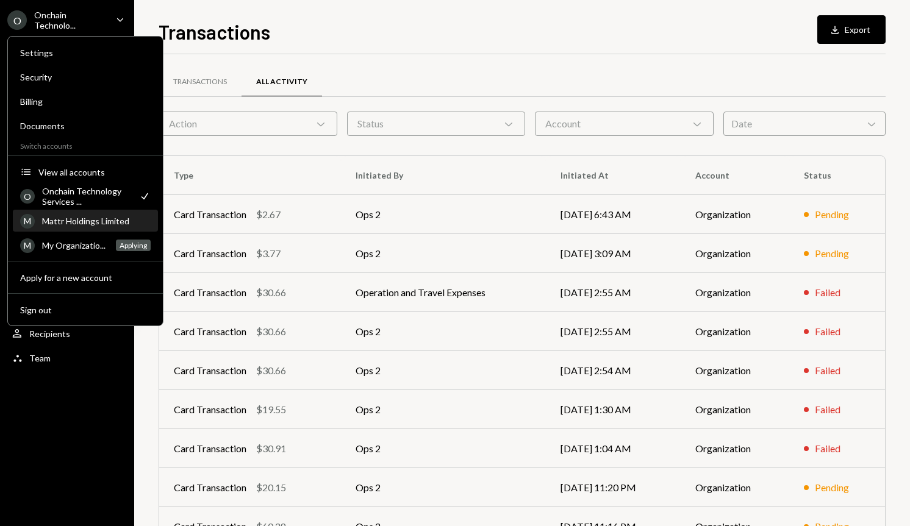
click at [62, 223] on div "Mattr Holdings Limited" at bounding box center [96, 221] width 109 height 10
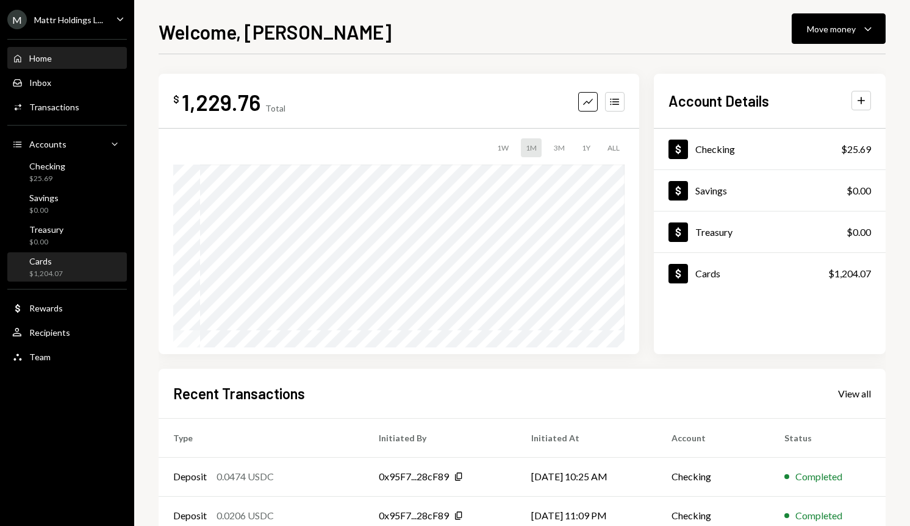
click at [66, 270] on div "Cards $1,204.07" at bounding box center [67, 267] width 110 height 23
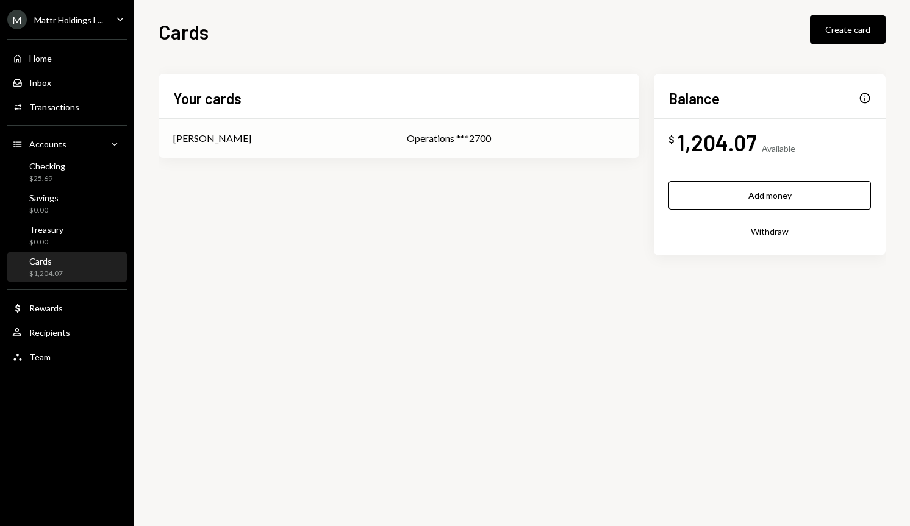
click at [460, 146] on td "Operations ***2700" at bounding box center [515, 138] width 247 height 39
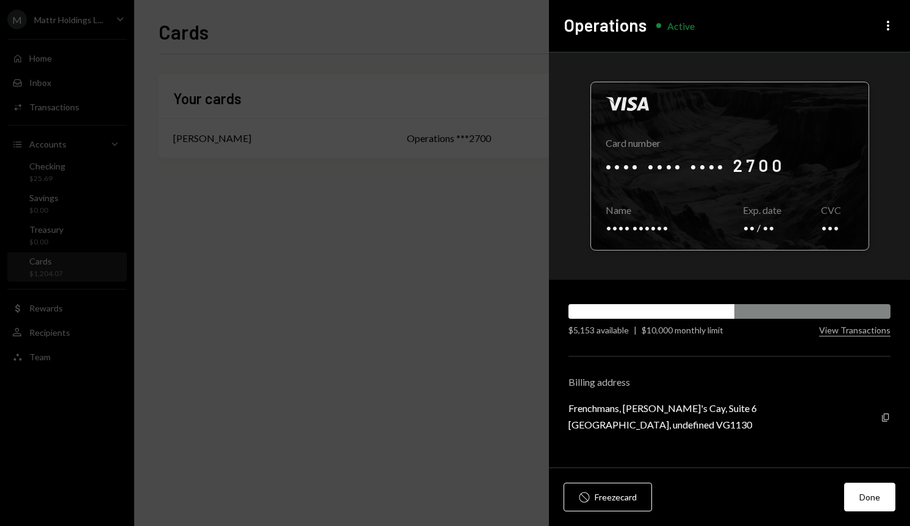
click at [792, 204] on div at bounding box center [729, 166] width 277 height 168
